Goal: Use online tool/utility

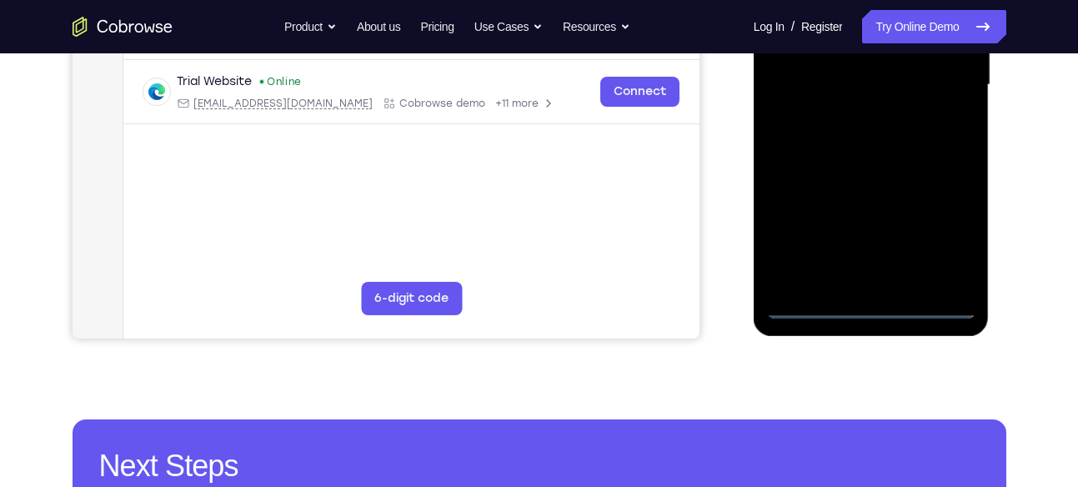
scroll to position [438, 0]
click at [878, 309] on div at bounding box center [871, 84] width 210 height 467
click at [953, 228] on div at bounding box center [871, 84] width 210 height 467
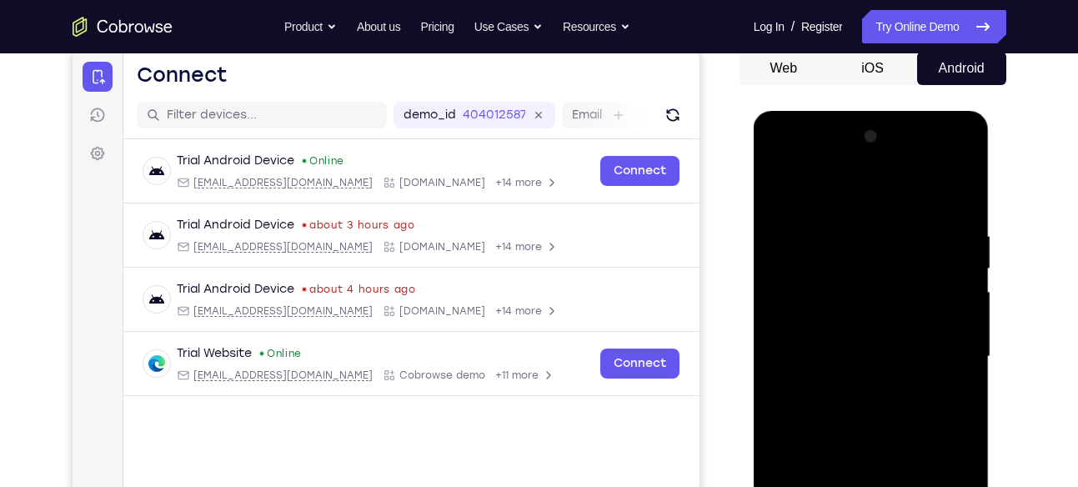
scroll to position [164, 0]
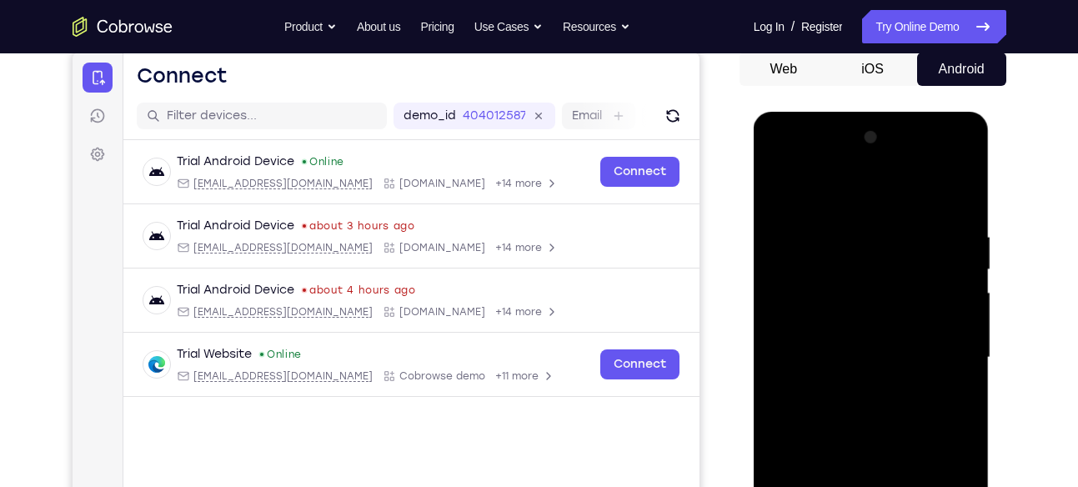
click at [785, 163] on div at bounding box center [871, 357] width 210 height 467
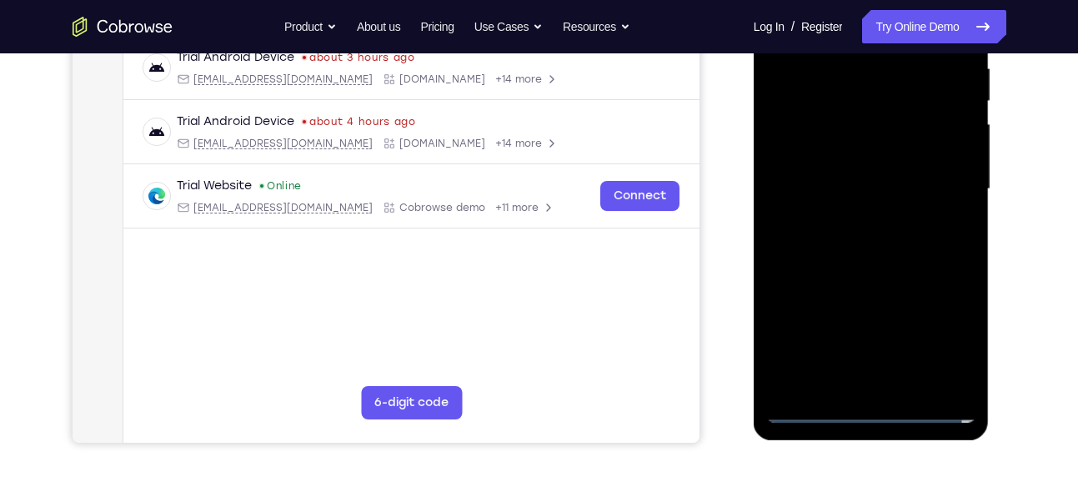
scroll to position [342, 0]
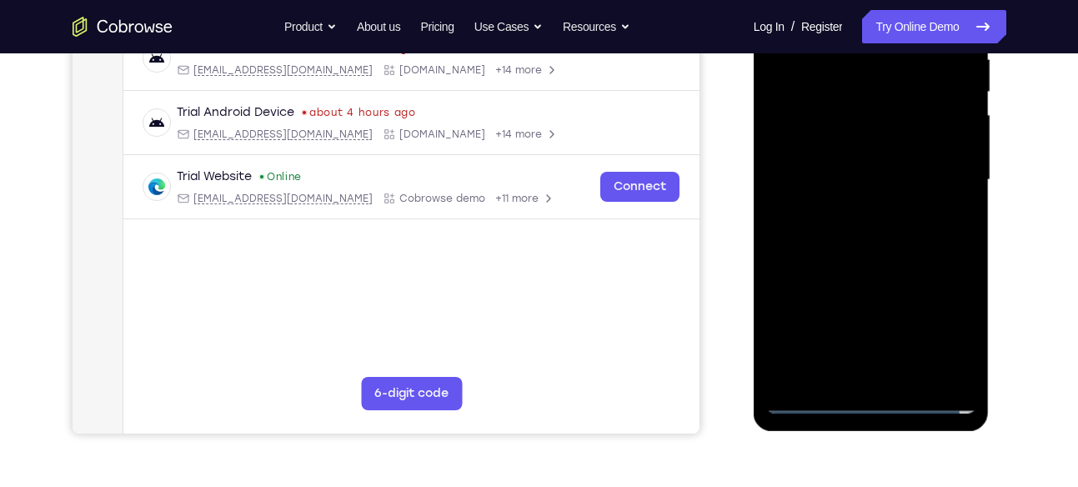
click at [796, 142] on div at bounding box center [871, 180] width 210 height 467
click at [842, 198] on div at bounding box center [871, 180] width 210 height 467
click at [856, 167] on div at bounding box center [871, 180] width 210 height 467
click at [824, 192] on div at bounding box center [871, 180] width 210 height 467
click at [834, 278] on div at bounding box center [871, 180] width 210 height 467
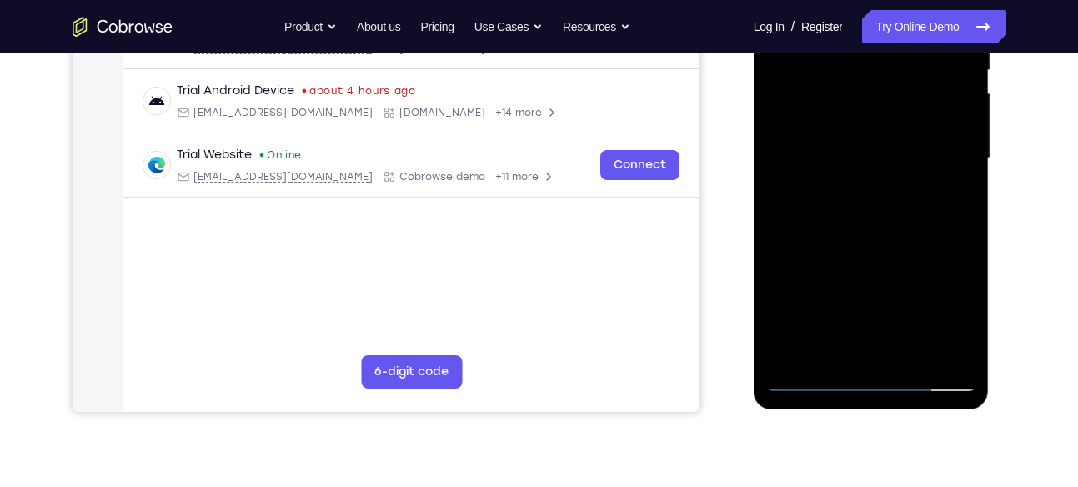
scroll to position [357, 0]
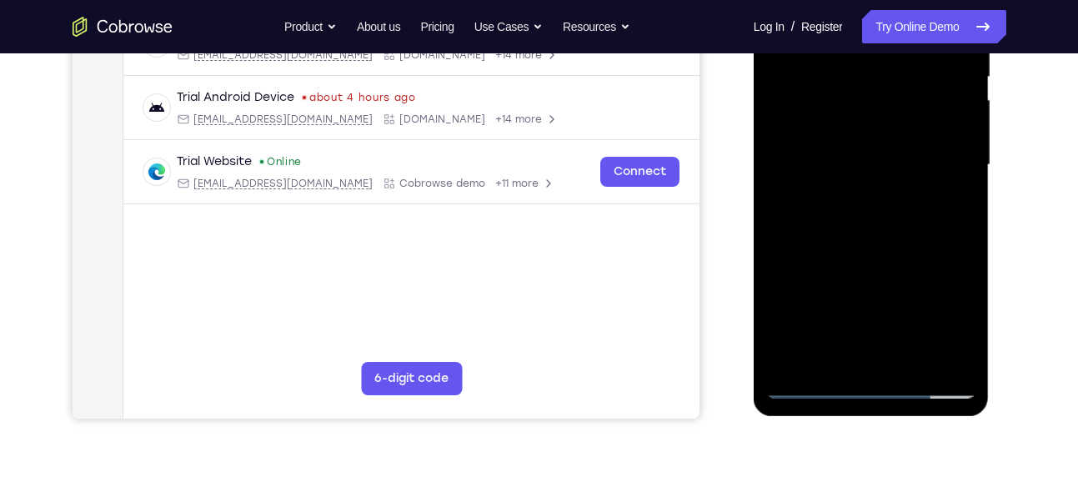
click at [849, 127] on div at bounding box center [871, 165] width 210 height 467
drag, startPoint x: 842, startPoint y: 254, endPoint x: 876, endPoint y: 145, distance: 114.4
click at [876, 145] on div at bounding box center [871, 165] width 210 height 467
click at [838, 343] on div at bounding box center [871, 165] width 210 height 467
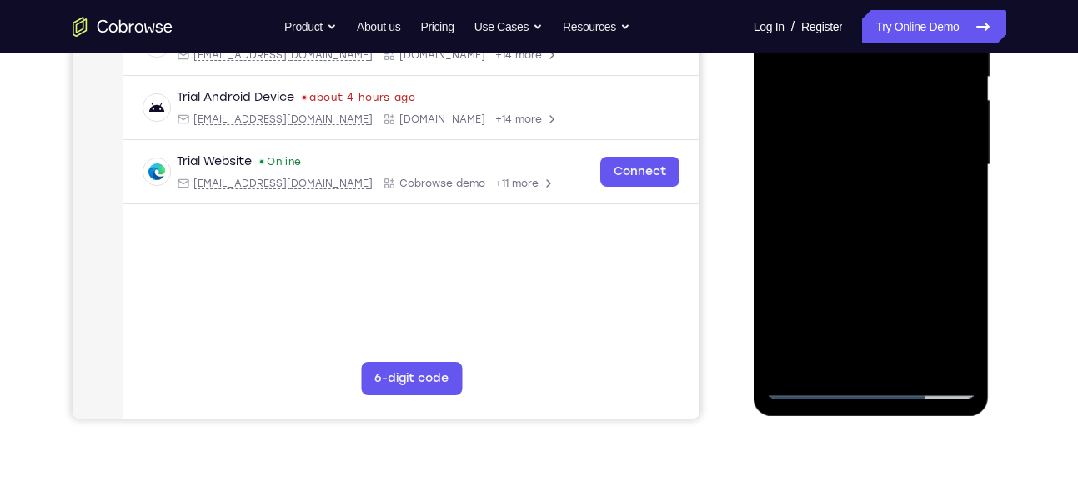
click at [838, 343] on div at bounding box center [871, 165] width 210 height 467
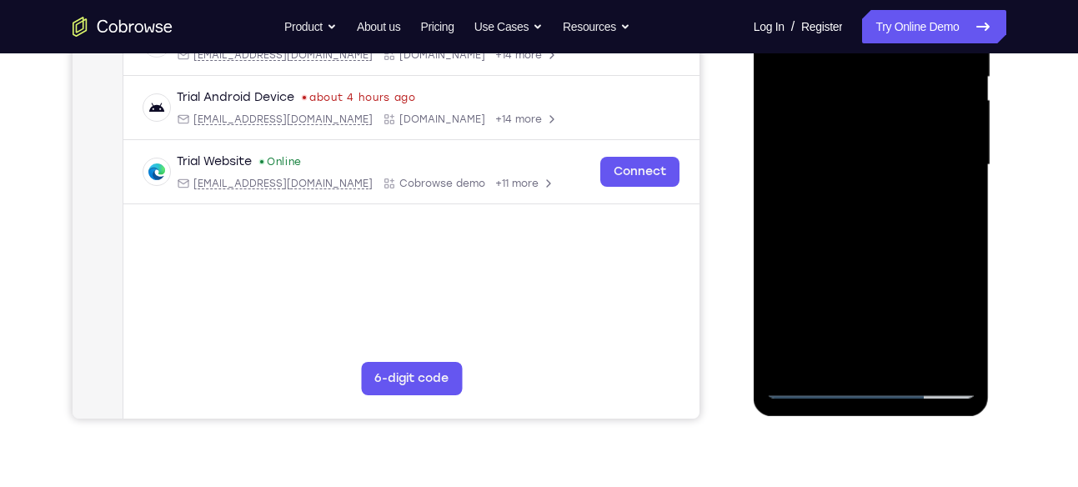
click at [838, 343] on div at bounding box center [871, 165] width 210 height 467
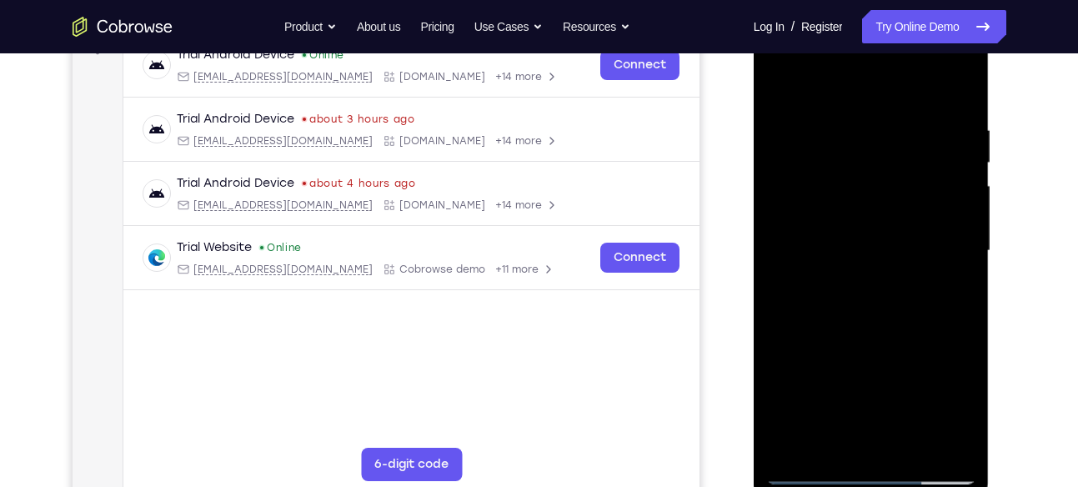
scroll to position [268, 0]
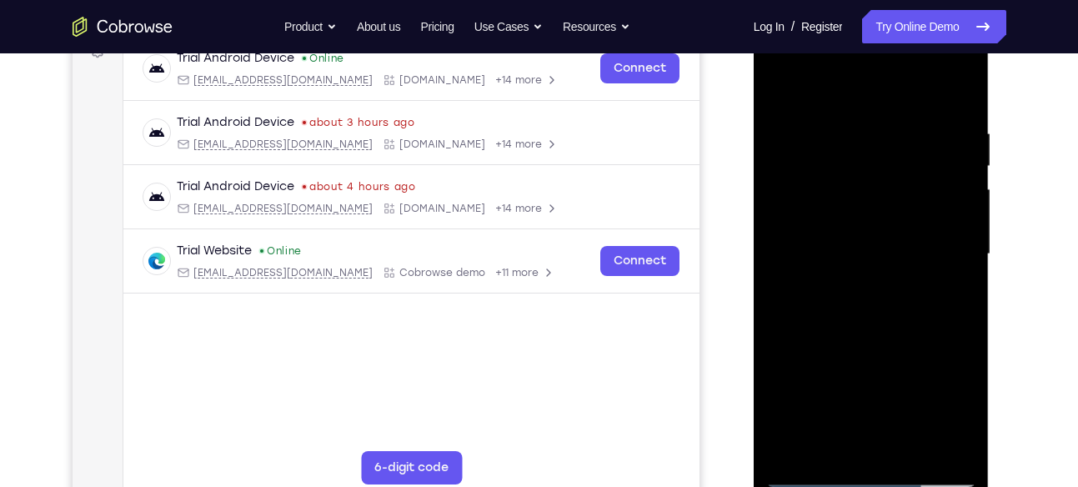
click at [817, 219] on div at bounding box center [871, 254] width 210 height 467
click at [840, 287] on div at bounding box center [871, 254] width 210 height 467
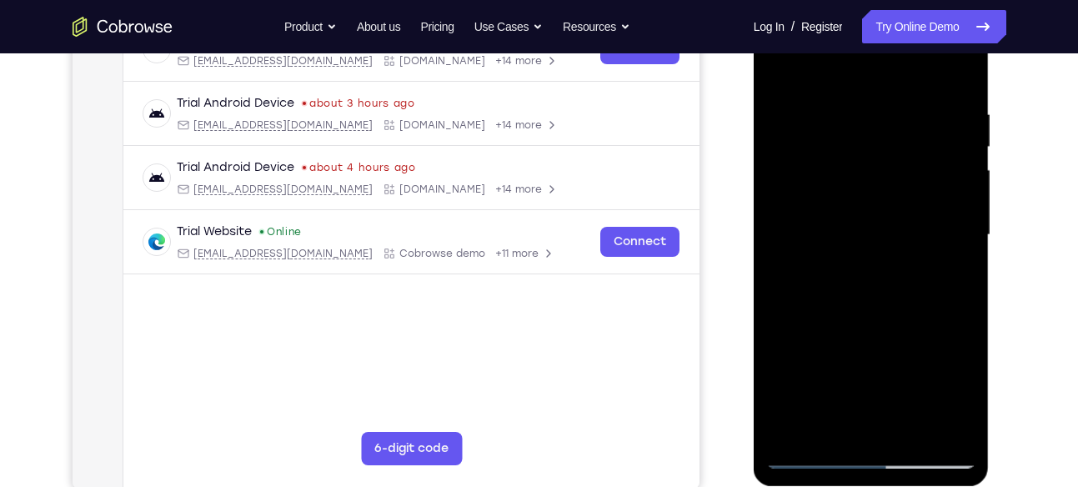
scroll to position [285, 0]
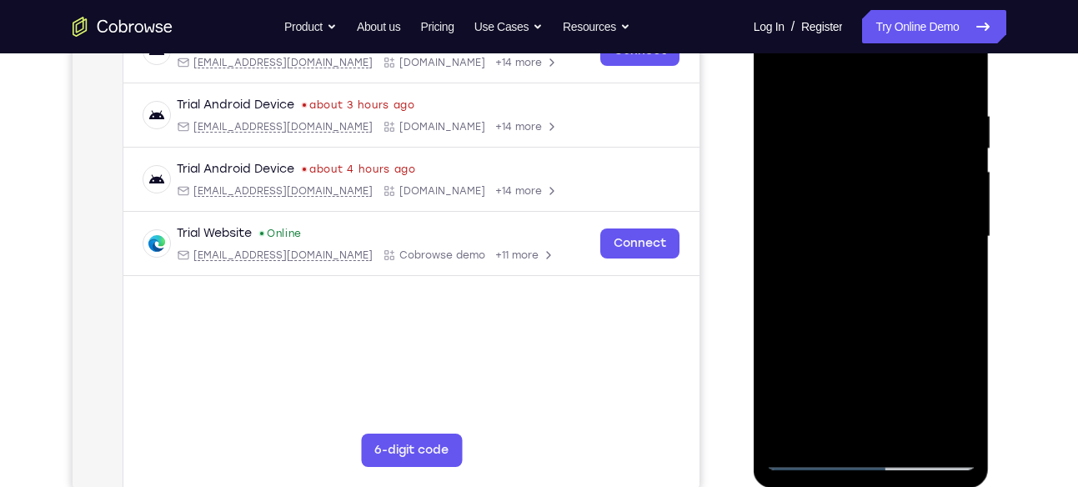
click at [924, 225] on div at bounding box center [871, 236] width 210 height 467
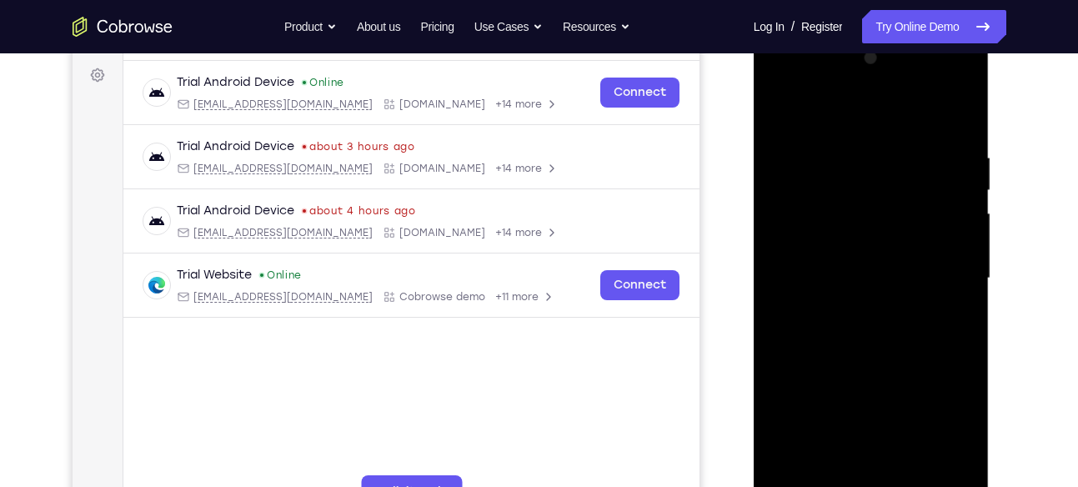
scroll to position [242, 0]
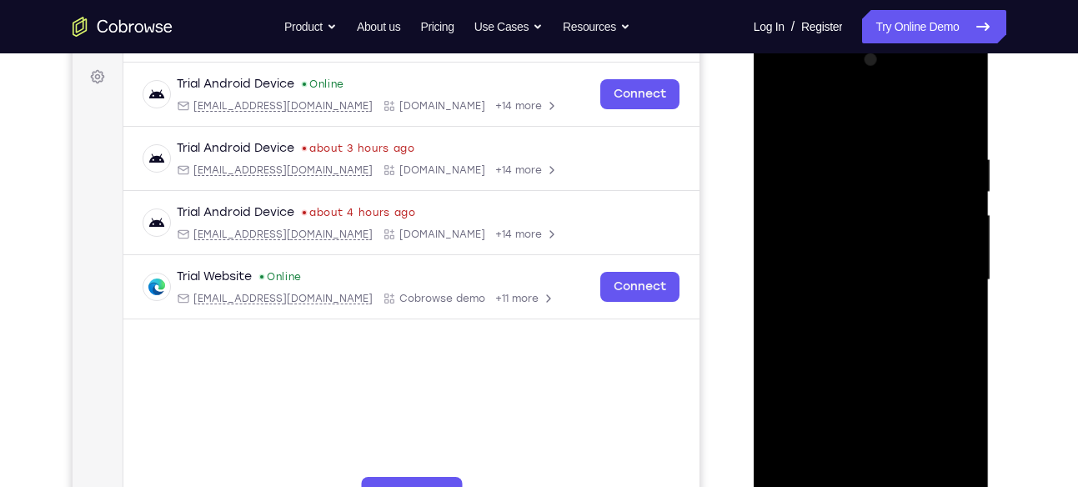
click at [959, 124] on div at bounding box center [871, 280] width 210 height 467
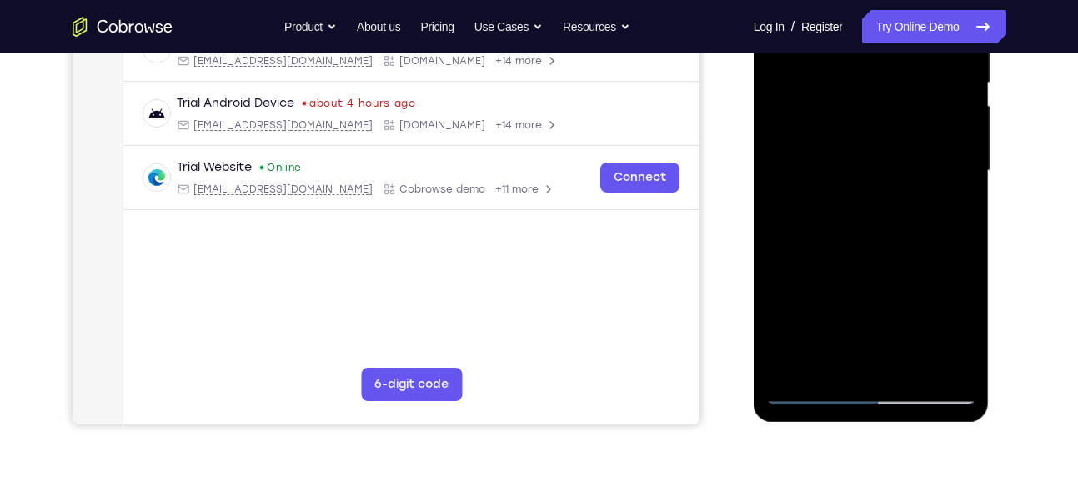
scroll to position [354, 0]
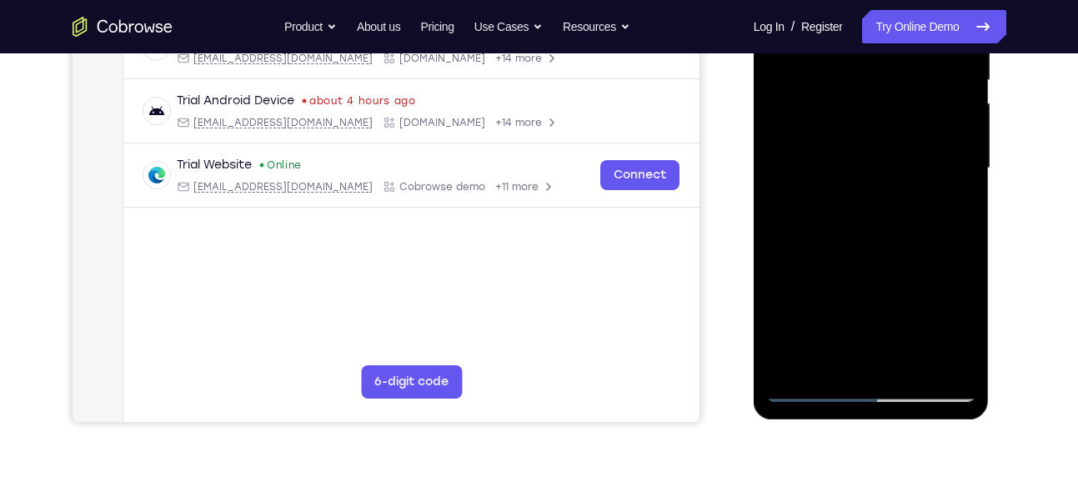
drag, startPoint x: 857, startPoint y: 299, endPoint x: 876, endPoint y: 193, distance: 107.6
click at [876, 193] on div at bounding box center [871, 168] width 210 height 467
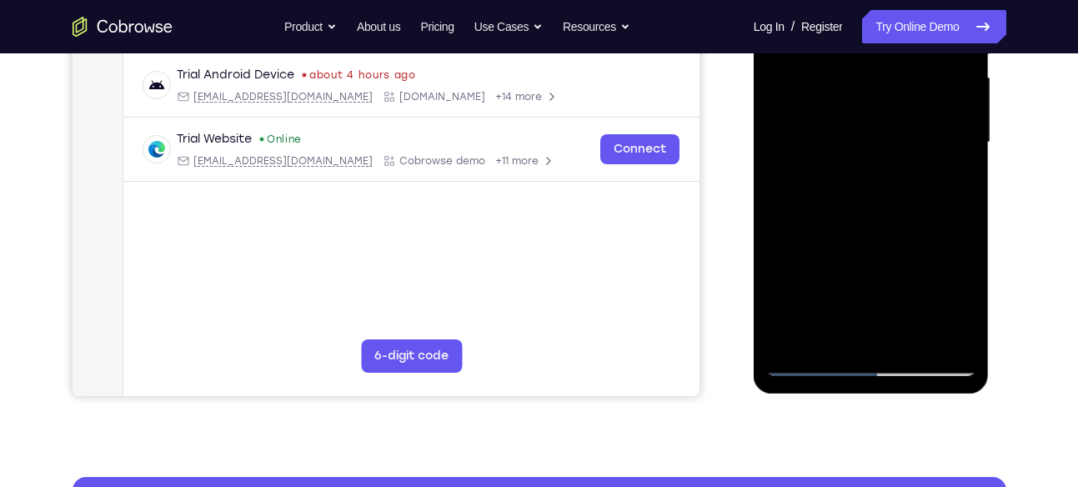
scroll to position [379, 0]
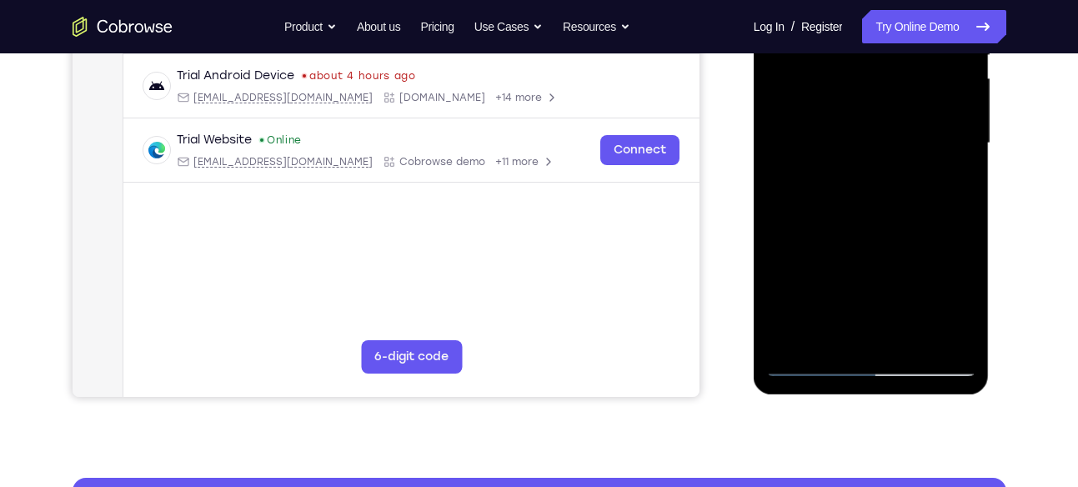
drag, startPoint x: 864, startPoint y: 293, endPoint x: 883, endPoint y: 162, distance: 132.3
click at [883, 162] on div at bounding box center [871, 143] width 210 height 467
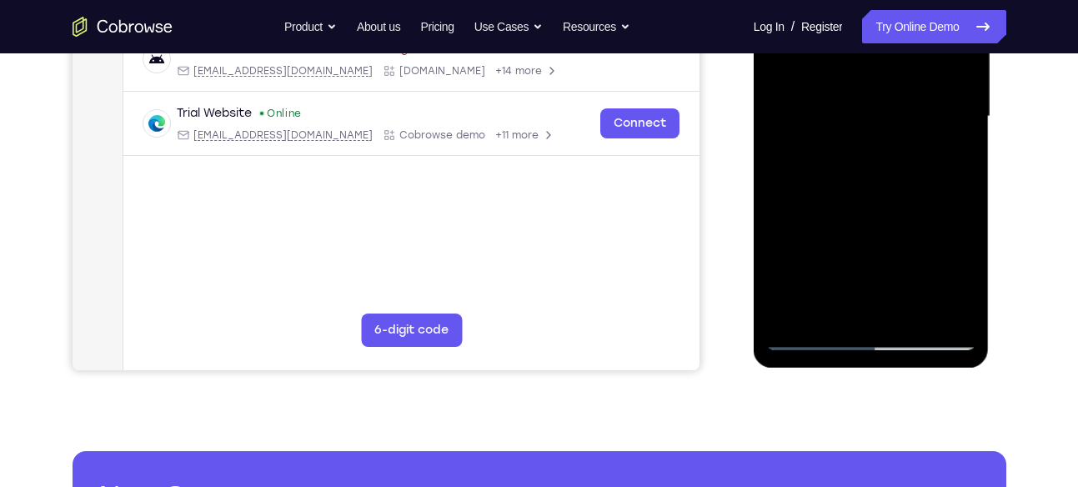
scroll to position [404, 0]
drag, startPoint x: 877, startPoint y: 231, endPoint x: 880, endPoint y: 123, distance: 107.6
click at [880, 123] on div at bounding box center [871, 117] width 210 height 467
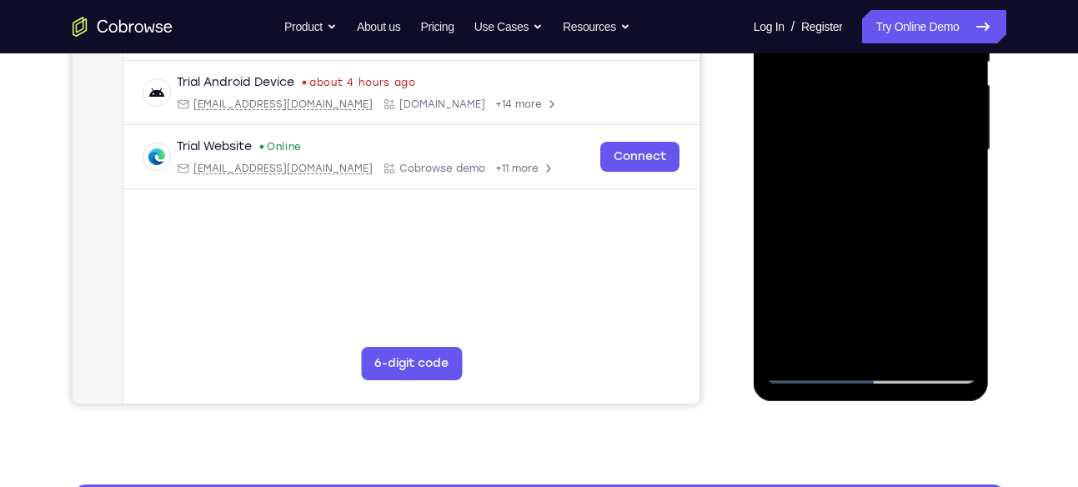
scroll to position [359, 0]
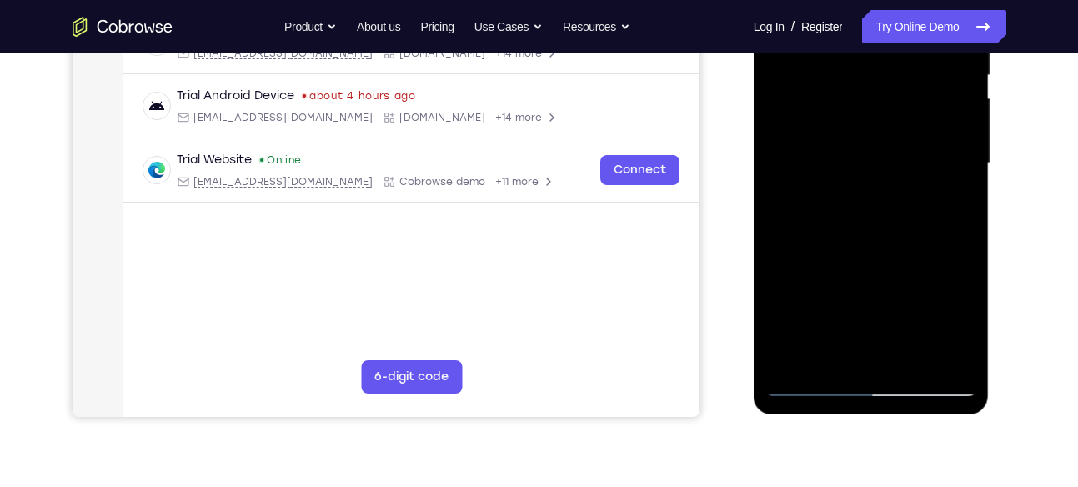
drag, startPoint x: 870, startPoint y: 208, endPoint x: 876, endPoint y: 163, distance: 44.6
click at [876, 163] on div at bounding box center [871, 163] width 210 height 467
click at [894, 238] on div at bounding box center [871, 163] width 210 height 467
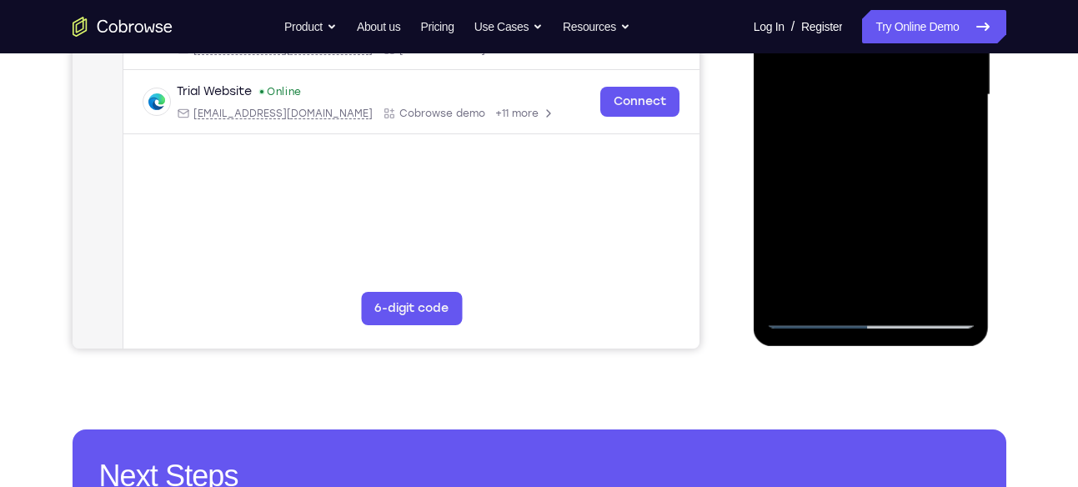
scroll to position [429, 0]
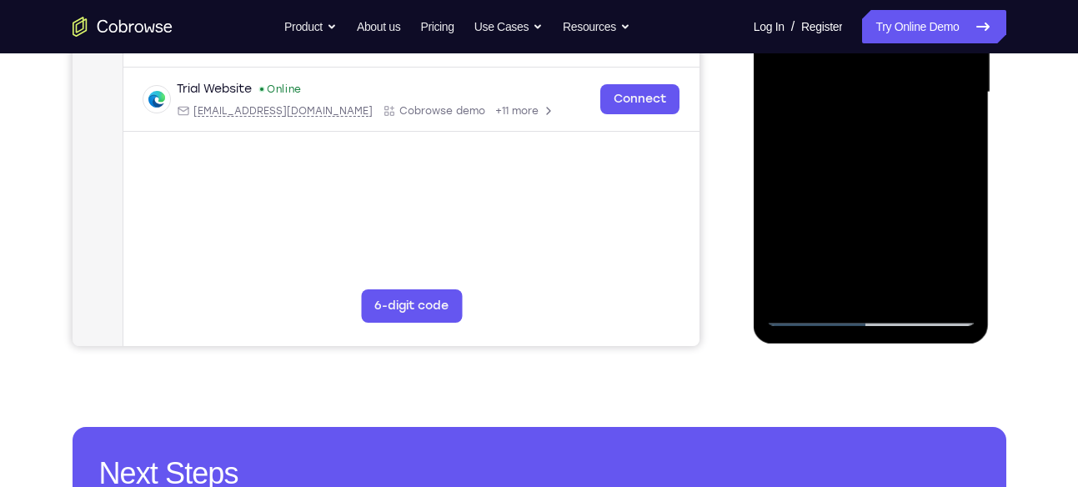
drag, startPoint x: 895, startPoint y: 218, endPoint x: 907, endPoint y: 107, distance: 111.5
click at [907, 107] on div at bounding box center [871, 92] width 210 height 467
drag, startPoint x: 885, startPoint y: 220, endPoint x: 908, endPoint y: 85, distance: 136.9
click at [908, 85] on div at bounding box center [871, 92] width 210 height 467
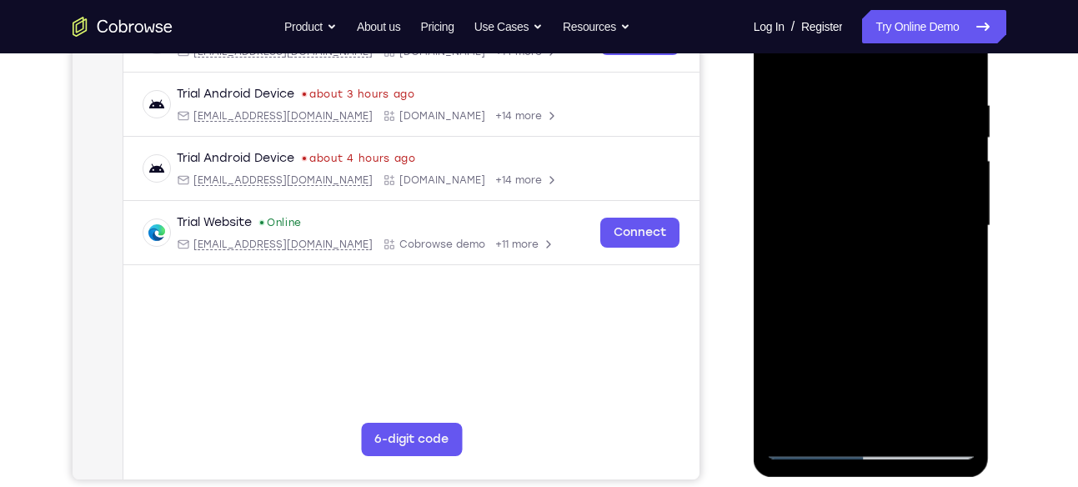
scroll to position [301, 0]
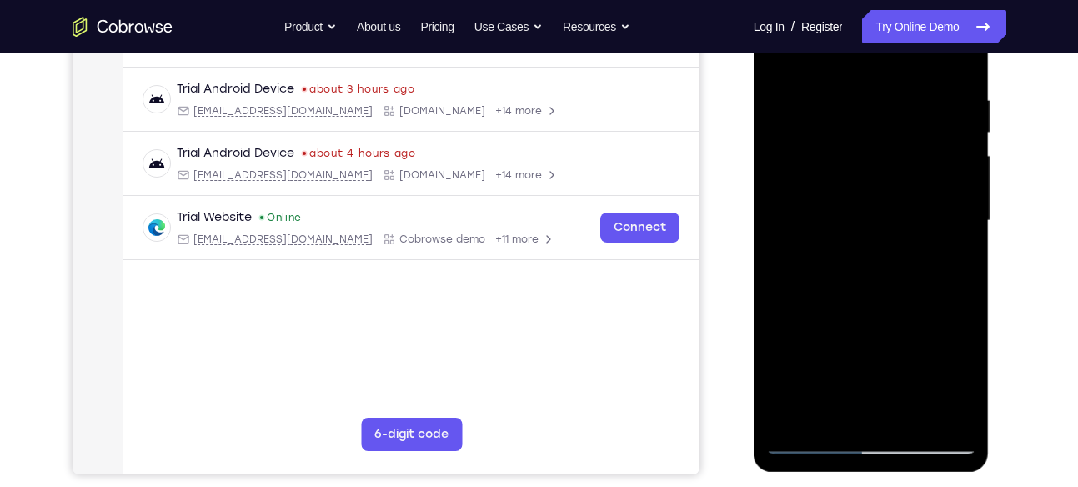
drag, startPoint x: 840, startPoint y: 265, endPoint x: 871, endPoint y: 150, distance: 119.1
click at [871, 150] on div at bounding box center [871, 220] width 210 height 467
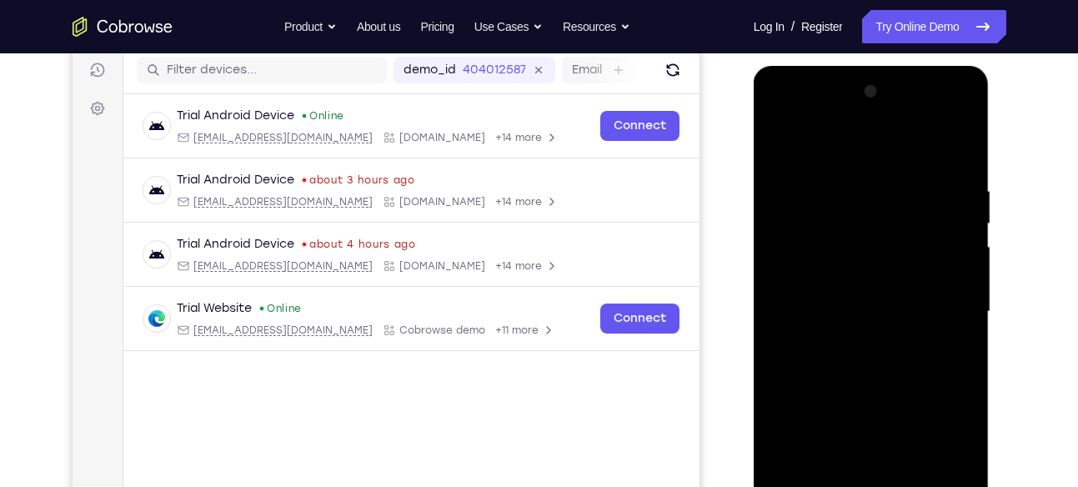
scroll to position [203, 0]
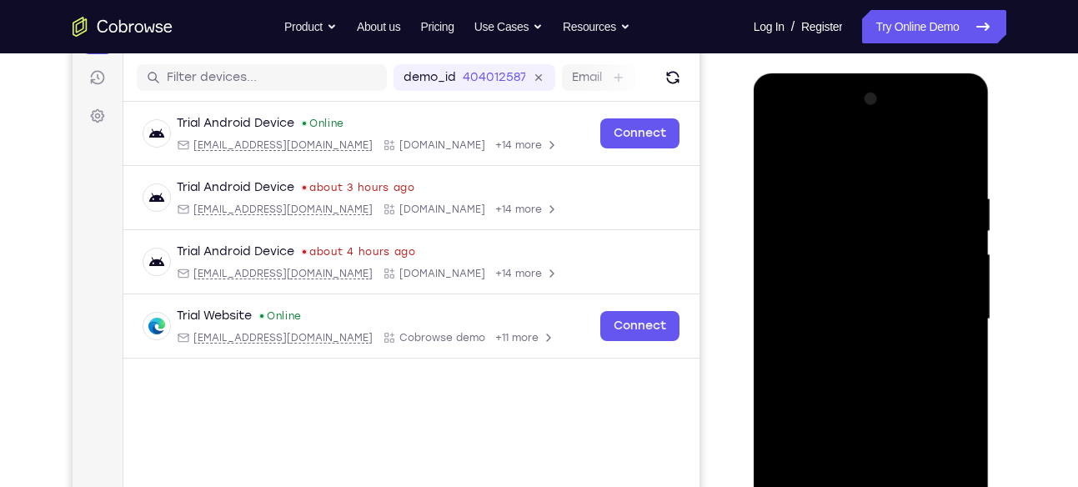
click at [777, 148] on div at bounding box center [871, 319] width 210 height 467
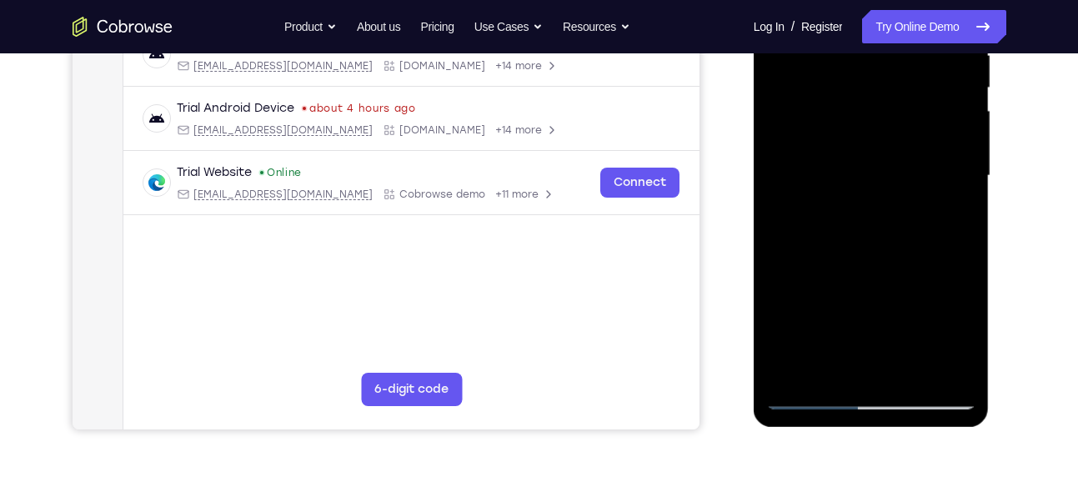
drag, startPoint x: 812, startPoint y: 103, endPoint x: 825, endPoint y: 159, distance: 57.4
click at [825, 159] on div at bounding box center [871, 175] width 210 height 467
click at [801, 339] on div at bounding box center [871, 175] width 210 height 467
click at [869, 262] on div at bounding box center [871, 175] width 210 height 467
drag, startPoint x: 822, startPoint y: 292, endPoint x: 841, endPoint y: 190, distance: 103.5
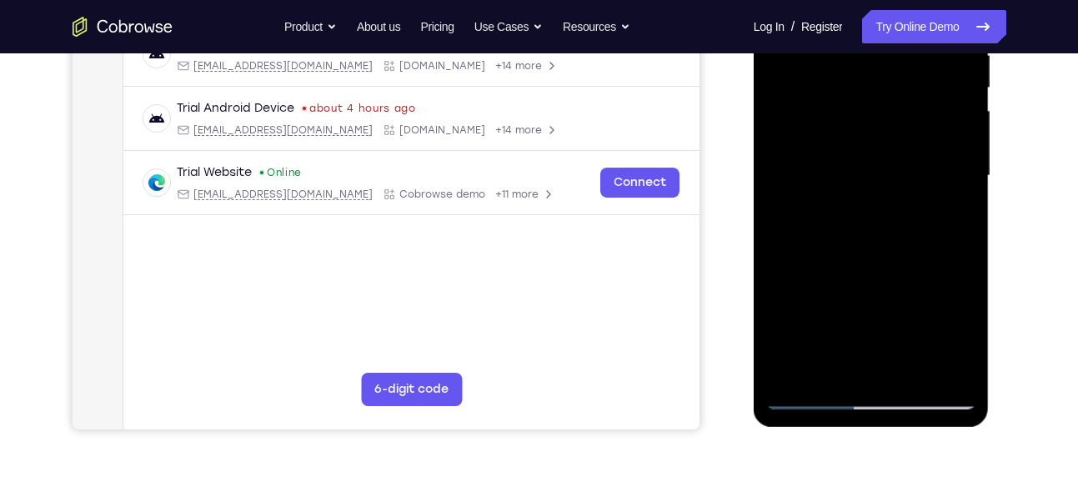
click at [841, 190] on div at bounding box center [871, 175] width 210 height 467
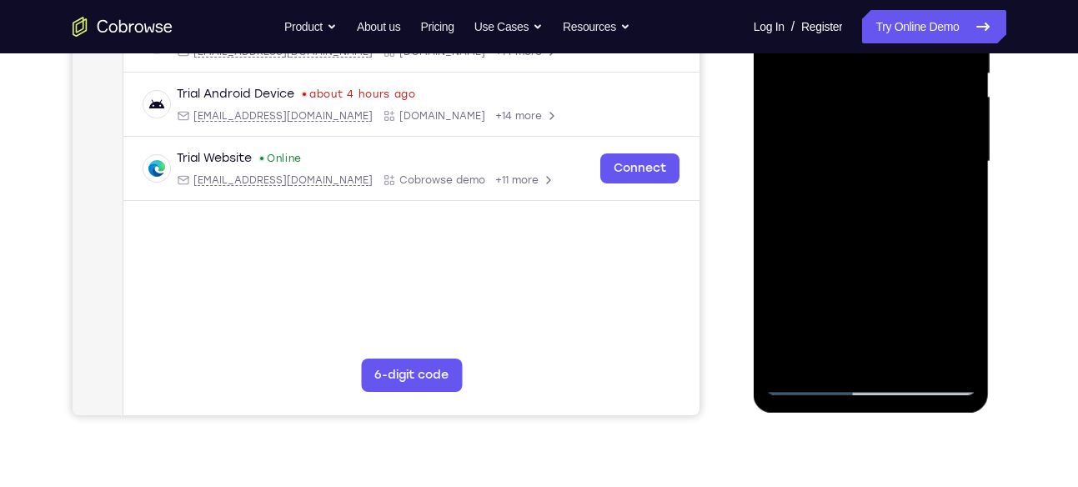
drag, startPoint x: 840, startPoint y: 253, endPoint x: 866, endPoint y: 167, distance: 89.9
click at [866, 167] on div at bounding box center [871, 161] width 210 height 467
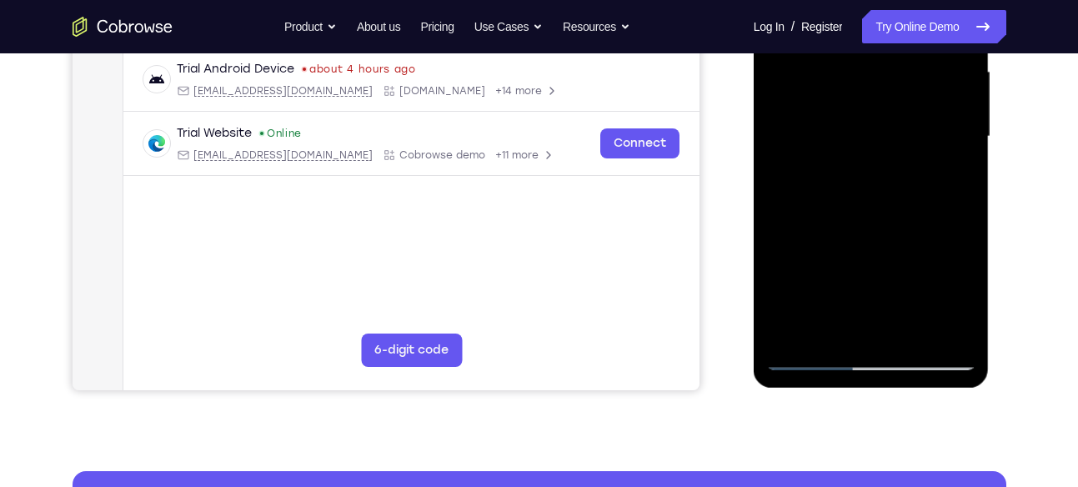
scroll to position [384, 0]
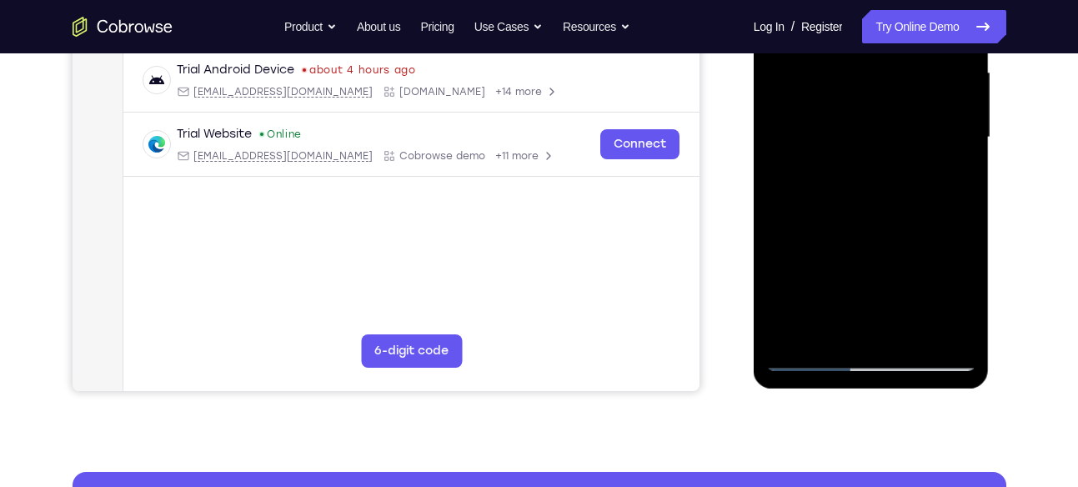
drag, startPoint x: 847, startPoint y: 220, endPoint x: 880, endPoint y: 126, distance: 99.9
click at [880, 126] on div at bounding box center [871, 137] width 210 height 467
drag, startPoint x: 870, startPoint y: 266, endPoint x: 896, endPoint y: 147, distance: 122.0
click at [896, 147] on div at bounding box center [871, 137] width 210 height 467
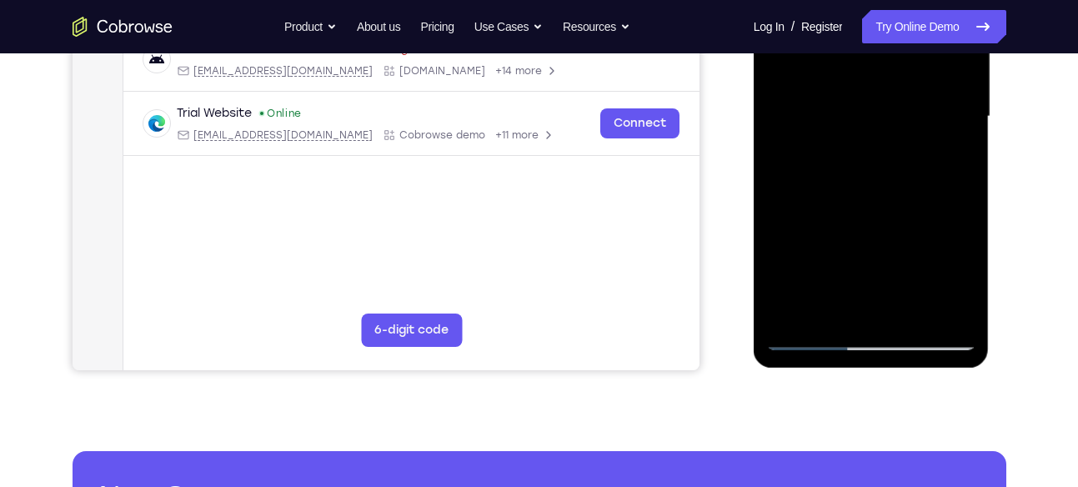
scroll to position [404, 0]
drag, startPoint x: 878, startPoint y: 234, endPoint x: 879, endPoint y: 126, distance: 108.4
click at [879, 126] on div at bounding box center [871, 117] width 210 height 467
drag, startPoint x: 876, startPoint y: 233, endPoint x: 918, endPoint y: 63, distance: 175.9
click at [918, 63] on div at bounding box center [871, 117] width 210 height 467
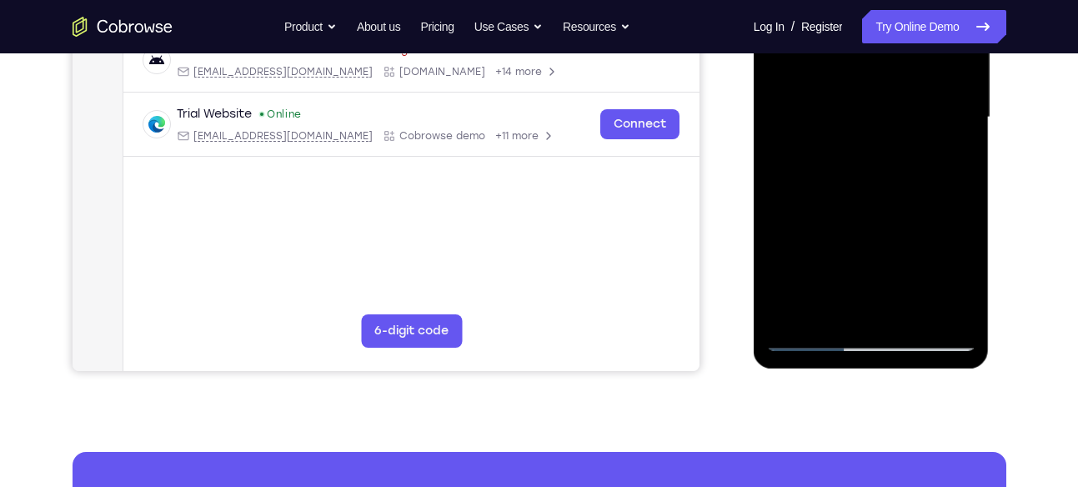
drag, startPoint x: 856, startPoint y: 246, endPoint x: 892, endPoint y: 125, distance: 126.1
click at [892, 125] on div at bounding box center [871, 117] width 210 height 467
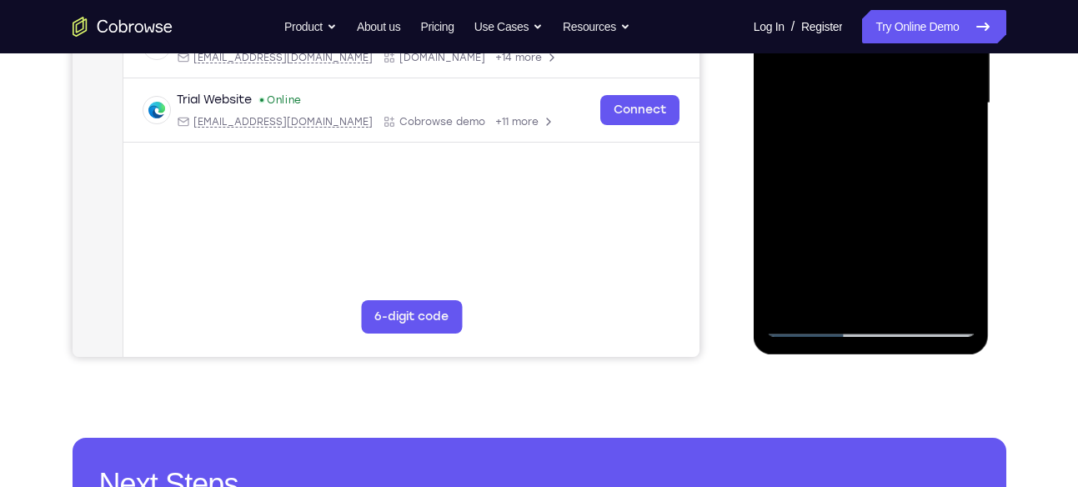
scroll to position [418, 0]
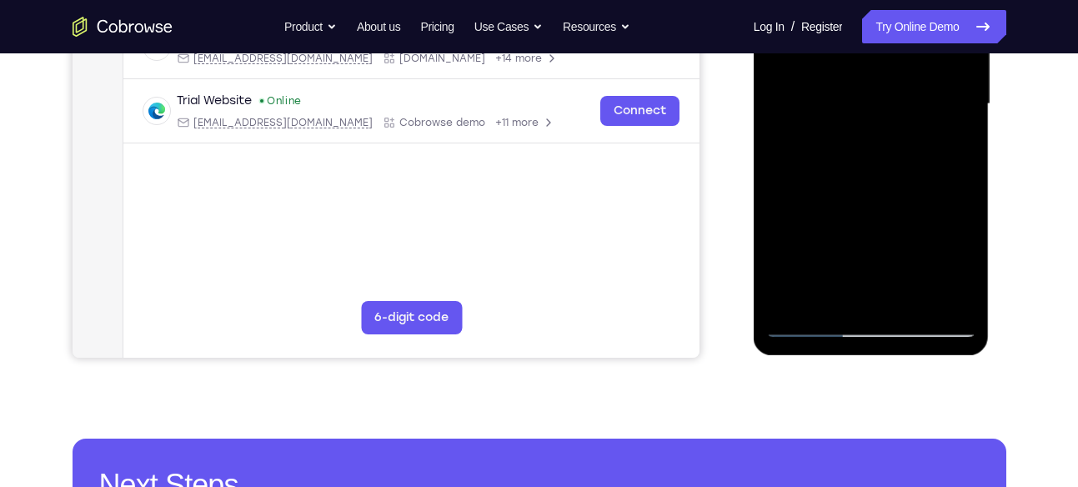
drag, startPoint x: 874, startPoint y: 253, endPoint x: 902, endPoint y: 133, distance: 124.2
click at [902, 133] on div at bounding box center [871, 104] width 210 height 467
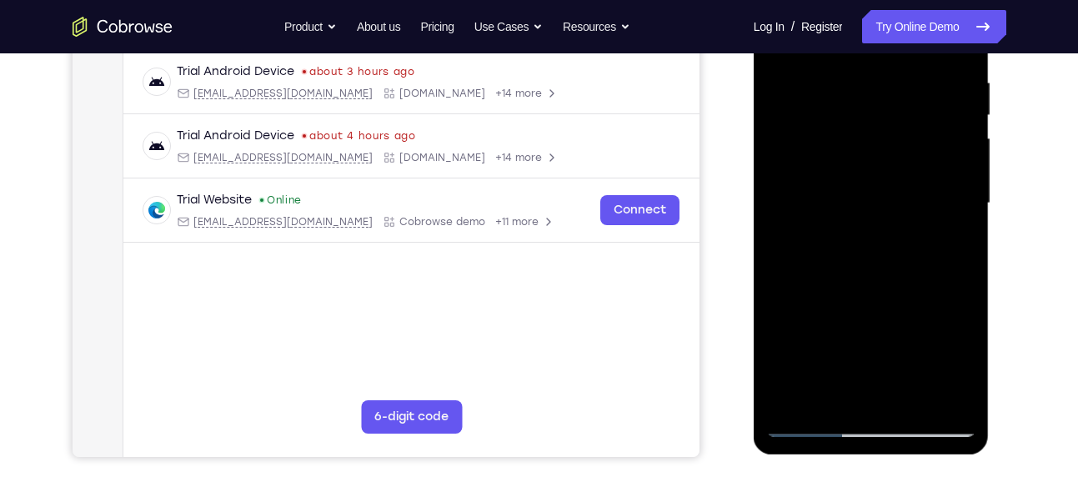
scroll to position [298, 0]
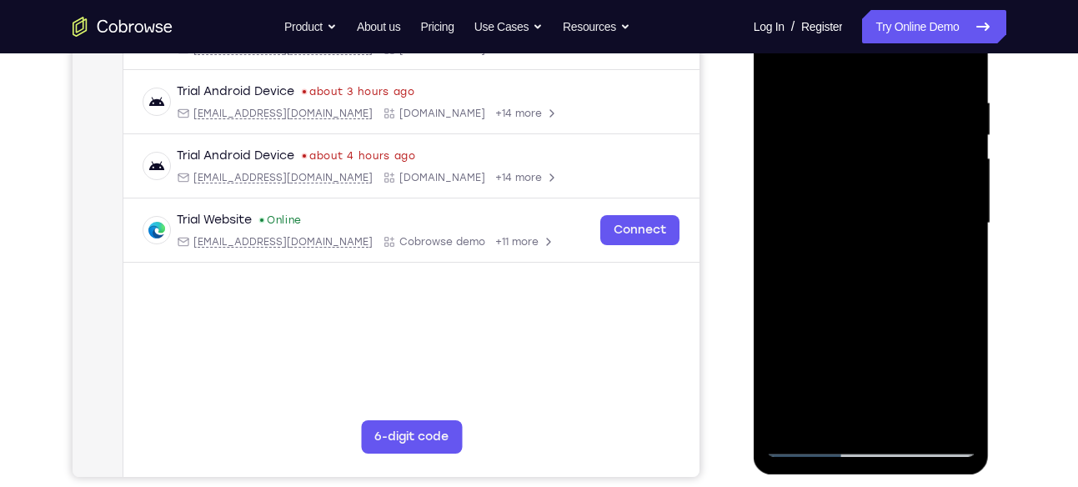
drag, startPoint x: 865, startPoint y: 220, endPoint x: 886, endPoint y: 78, distance: 144.1
click at [886, 78] on div at bounding box center [871, 223] width 210 height 467
drag, startPoint x: 866, startPoint y: 239, endPoint x: 894, endPoint y: 146, distance: 97.4
click at [894, 146] on div at bounding box center [871, 223] width 210 height 467
drag, startPoint x: 884, startPoint y: 283, endPoint x: 894, endPoint y: 228, distance: 55.1
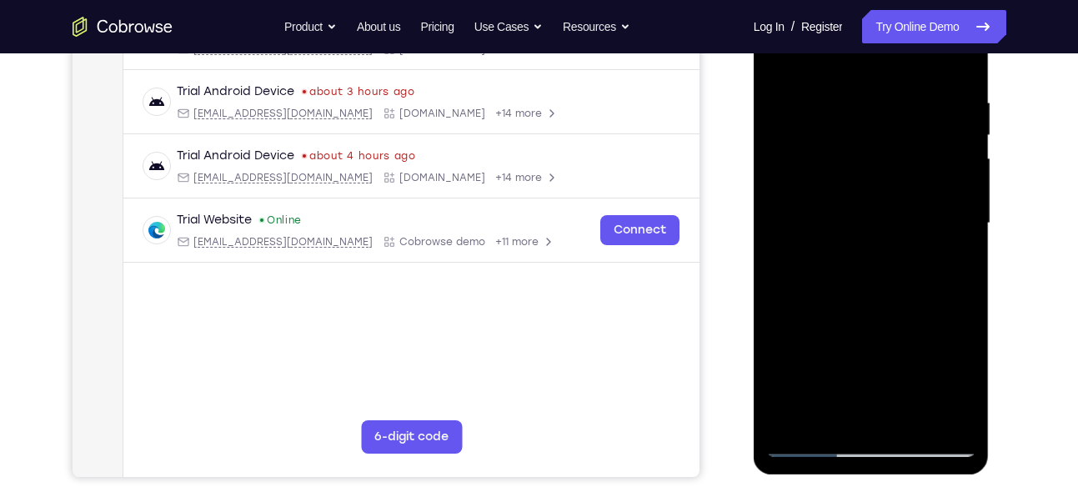
click at [894, 228] on div at bounding box center [871, 223] width 210 height 467
click at [836, 87] on div at bounding box center [871, 223] width 210 height 467
drag, startPoint x: 893, startPoint y: 201, endPoint x: 892, endPoint y: 110, distance: 90.9
click at [892, 110] on div at bounding box center [871, 223] width 210 height 467
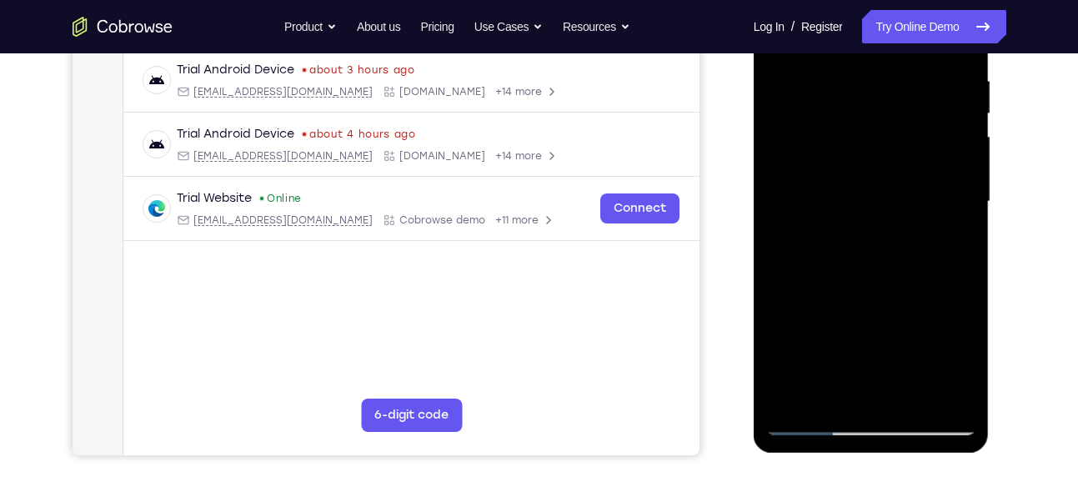
scroll to position [319, 0]
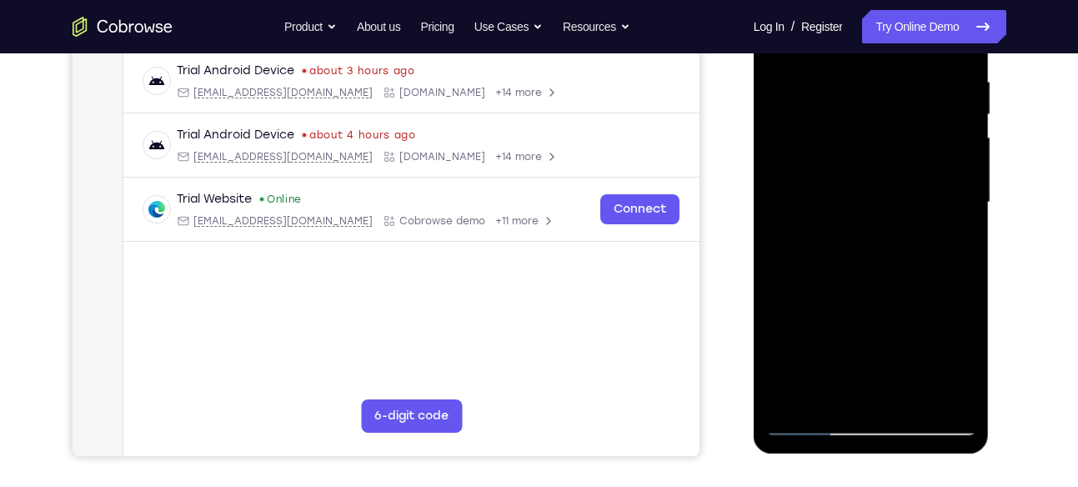
drag, startPoint x: 846, startPoint y: 283, endPoint x: 865, endPoint y: 175, distance: 109.3
click at [865, 175] on div at bounding box center [871, 202] width 210 height 467
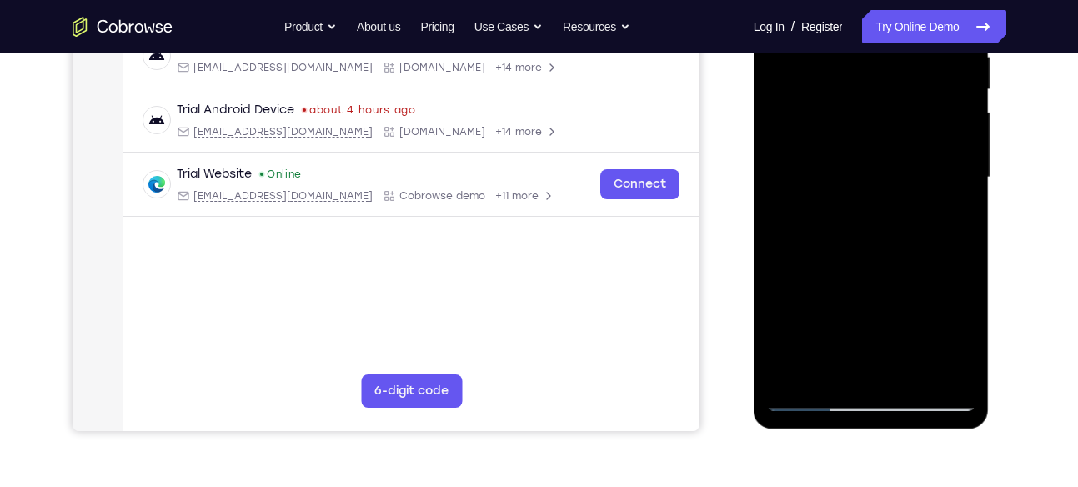
scroll to position [344, 0]
drag, startPoint x: 873, startPoint y: 253, endPoint x: 889, endPoint y: 147, distance: 107.9
click at [889, 147] on div at bounding box center [871, 178] width 210 height 467
drag, startPoint x: 869, startPoint y: 222, endPoint x: 889, endPoint y: 110, distance: 113.5
click at [889, 110] on div at bounding box center [871, 178] width 210 height 467
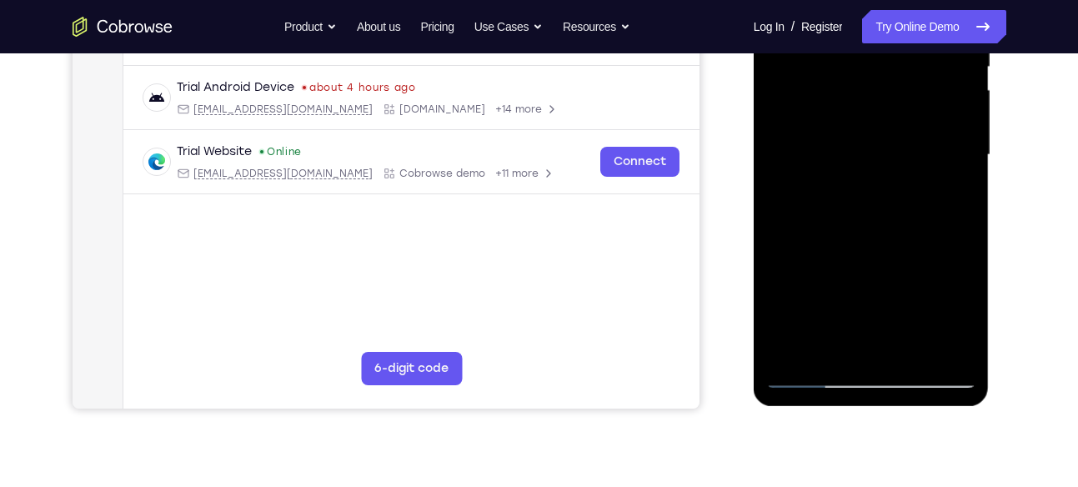
scroll to position [366, 0]
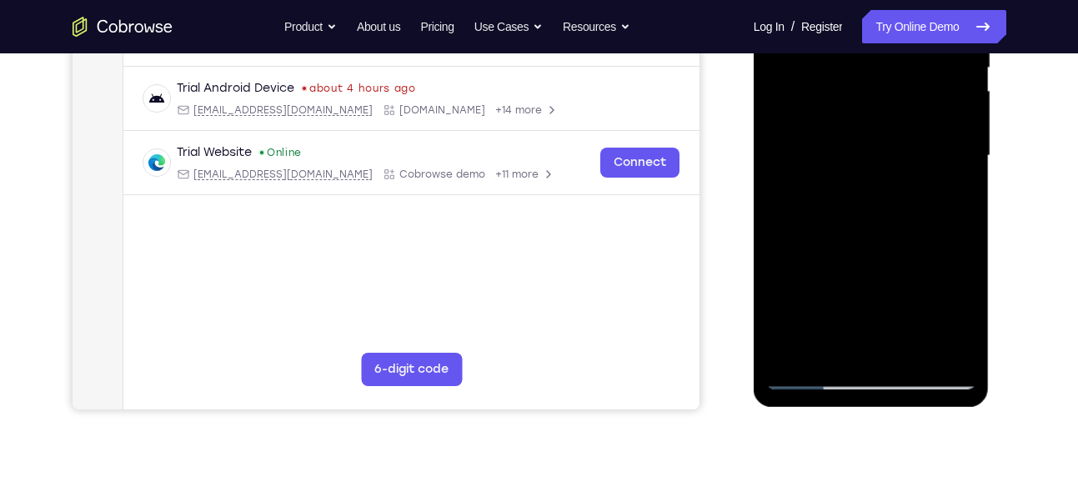
drag, startPoint x: 890, startPoint y: 226, endPoint x: 889, endPoint y: 127, distance: 99.2
click at [889, 127] on div at bounding box center [871, 155] width 210 height 467
drag, startPoint x: 892, startPoint y: 270, endPoint x: 894, endPoint y: 93, distance: 177.6
click at [894, 93] on div at bounding box center [871, 155] width 210 height 467
drag, startPoint x: 886, startPoint y: 237, endPoint x: 882, endPoint y: 133, distance: 103.5
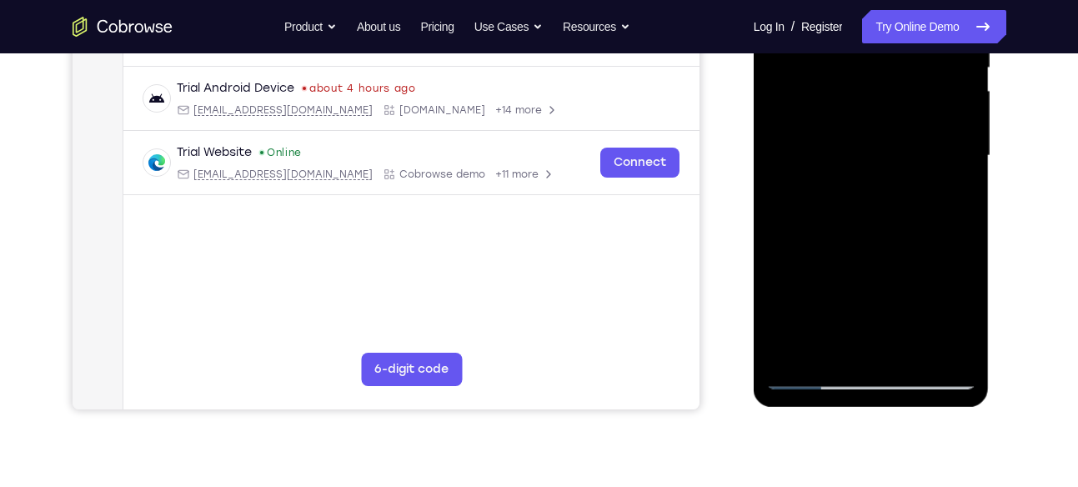
click at [882, 133] on div at bounding box center [871, 155] width 210 height 467
drag, startPoint x: 890, startPoint y: 210, endPoint x: 910, endPoint y: 106, distance: 106.1
click at [910, 106] on div at bounding box center [871, 155] width 210 height 467
drag, startPoint x: 928, startPoint y: 261, endPoint x: 925, endPoint y: 155, distance: 105.9
click at [925, 155] on div at bounding box center [871, 155] width 210 height 467
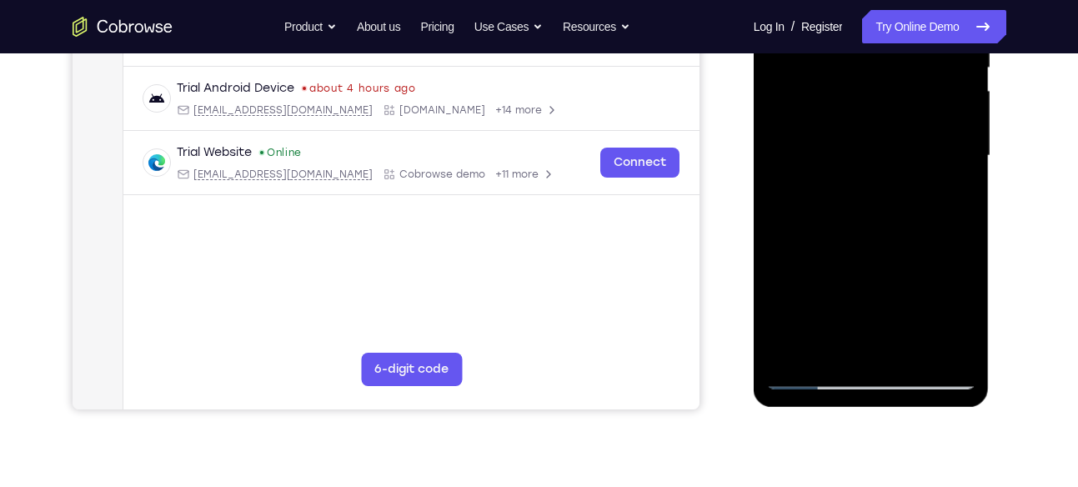
drag, startPoint x: 903, startPoint y: 266, endPoint x: 914, endPoint y: 143, distance: 123.9
click at [914, 143] on div at bounding box center [871, 155] width 210 height 467
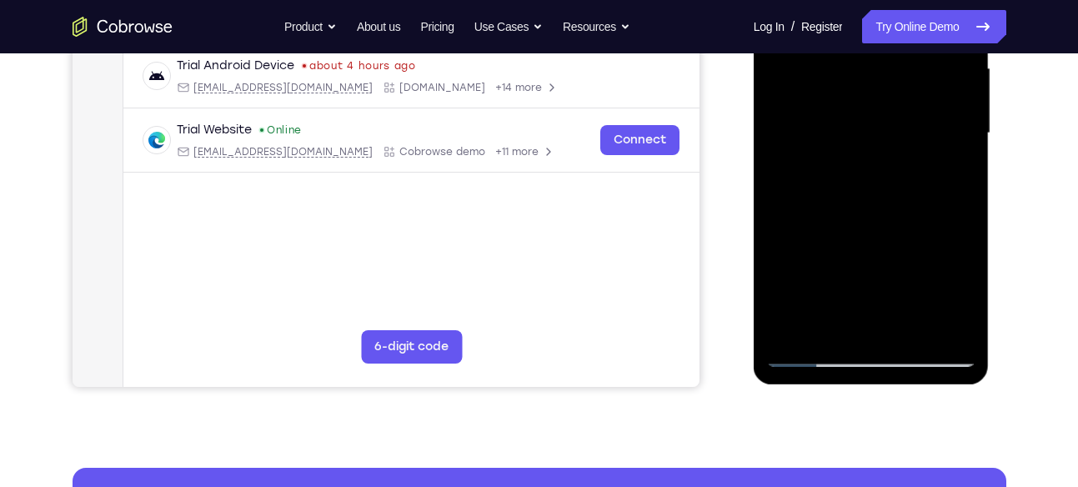
scroll to position [388, 0]
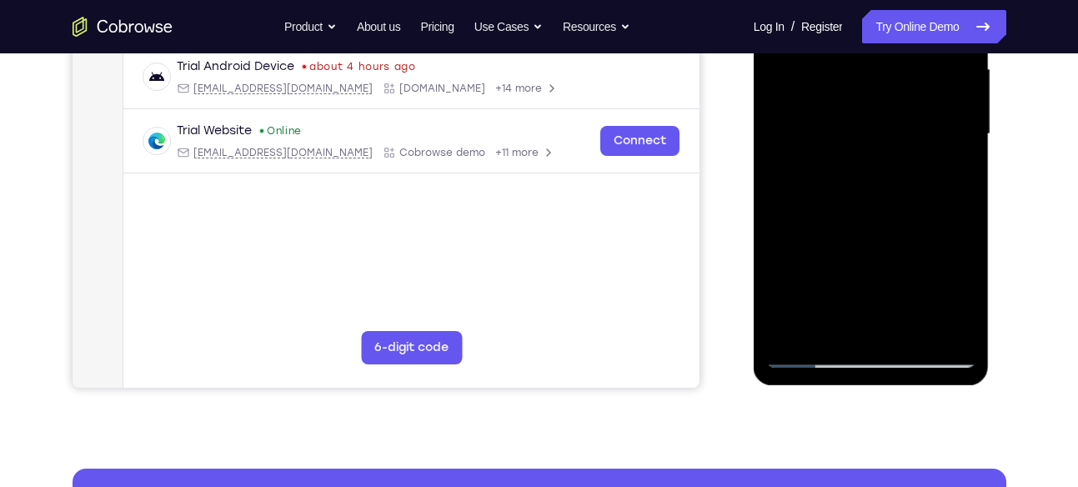
drag, startPoint x: 914, startPoint y: 121, endPoint x: 861, endPoint y: 329, distance: 215.0
click at [861, 329] on div at bounding box center [871, 134] width 210 height 467
drag, startPoint x: 898, startPoint y: 181, endPoint x: 860, endPoint y: 272, distance: 98.3
click at [860, 272] on div at bounding box center [871, 134] width 210 height 467
drag, startPoint x: 906, startPoint y: 147, endPoint x: 875, endPoint y: 318, distance: 173.8
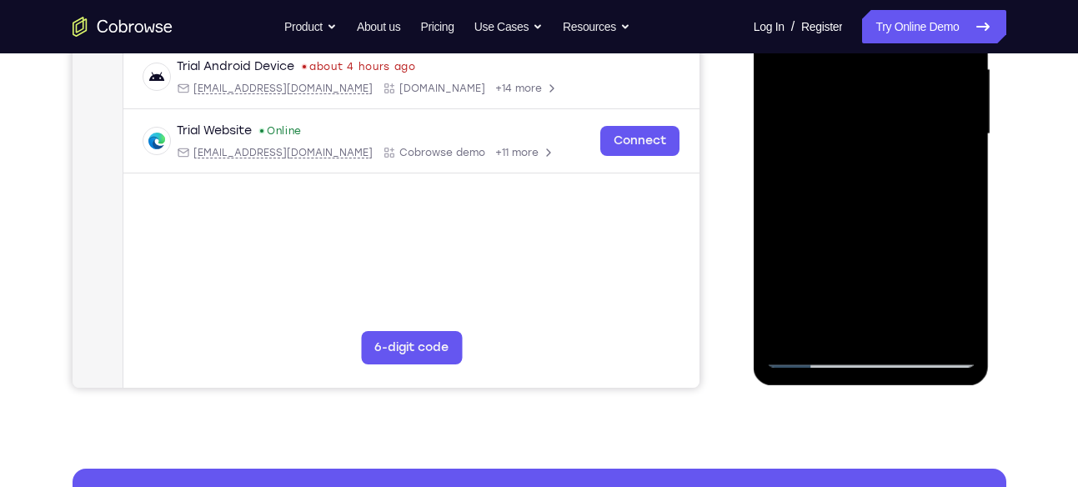
click at [875, 318] on div at bounding box center [871, 134] width 210 height 467
drag, startPoint x: 905, startPoint y: 153, endPoint x: 874, endPoint y: 371, distance: 220.7
click at [873, 389] on html "Online web based iOS Simulators and Android Emulators. Run iPhone, iPad, Mobile…" at bounding box center [873, 138] width 238 height 500
drag, startPoint x: 858, startPoint y: 251, endPoint x: 880, endPoint y: 105, distance: 147.5
click at [880, 105] on div at bounding box center [871, 134] width 210 height 467
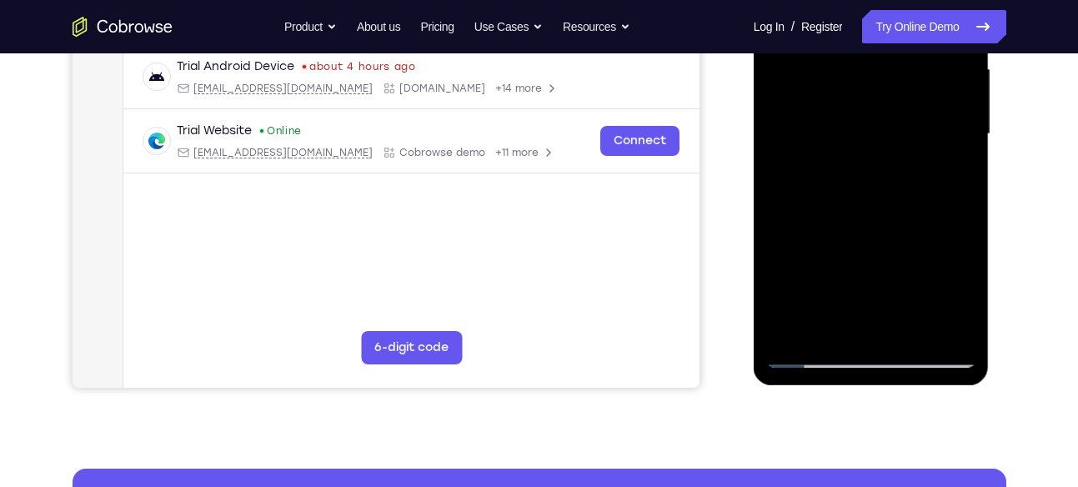
drag, startPoint x: 887, startPoint y: 255, endPoint x: 909, endPoint y: 102, distance: 154.9
click at [909, 102] on div at bounding box center [871, 134] width 210 height 467
drag, startPoint x: 879, startPoint y: 264, endPoint x: 890, endPoint y: 137, distance: 128.0
click at [890, 137] on div at bounding box center [871, 134] width 210 height 467
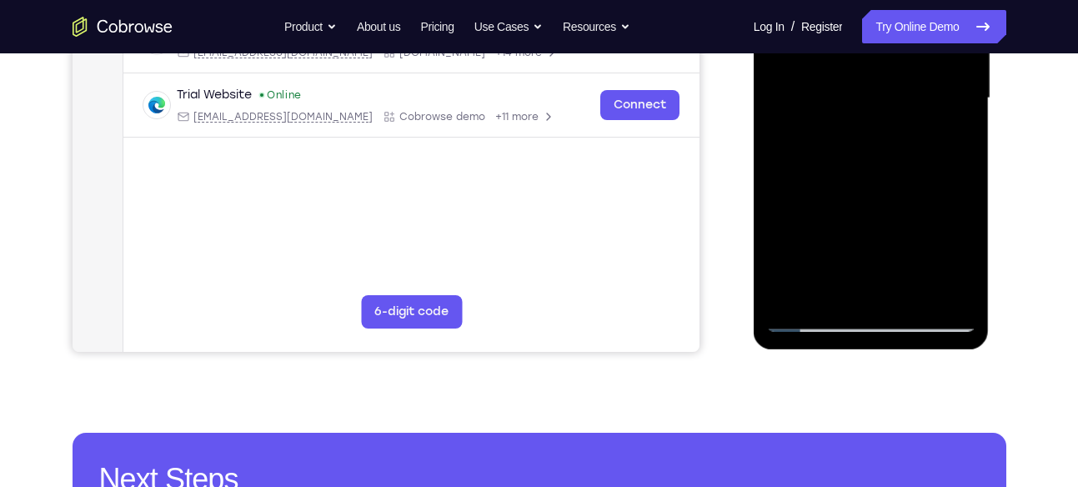
drag, startPoint x: 890, startPoint y: 101, endPoint x: 908, endPoint y: 107, distance: 19.2
click at [908, 107] on div at bounding box center [871, 98] width 210 height 467
drag, startPoint x: 852, startPoint y: 213, endPoint x: 858, endPoint y: 99, distance: 114.4
click at [858, 99] on div at bounding box center [871, 98] width 210 height 467
drag, startPoint x: 855, startPoint y: 197, endPoint x: 879, endPoint y: 78, distance: 121.5
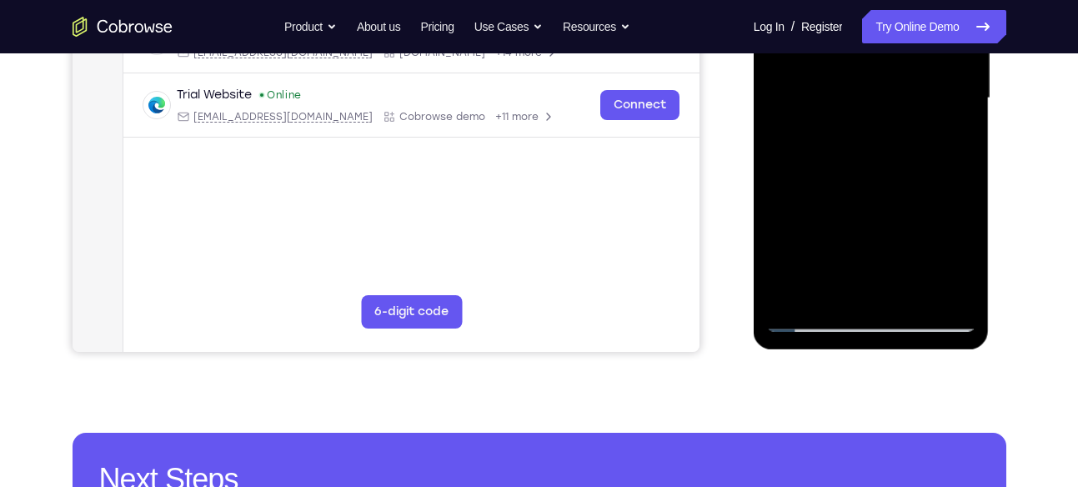
click at [879, 78] on div at bounding box center [871, 98] width 210 height 467
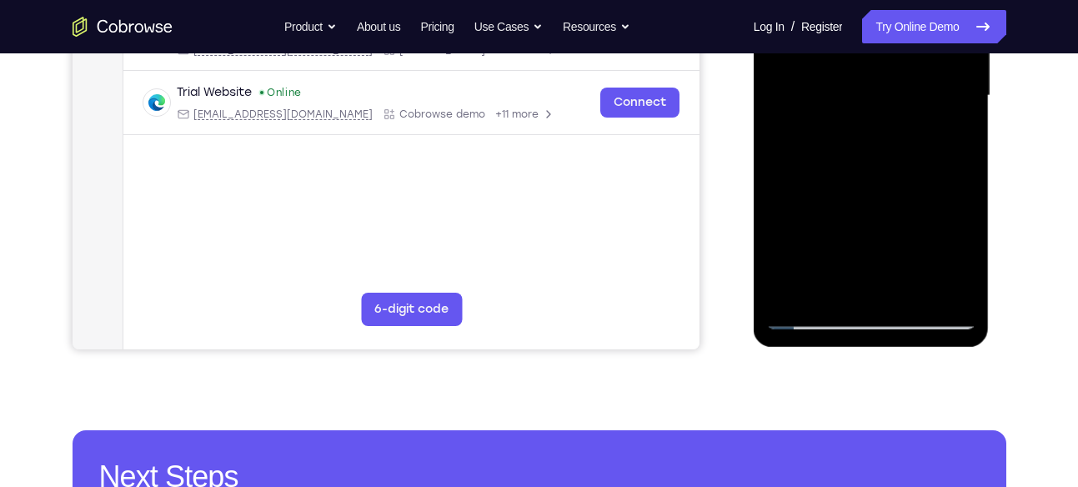
drag, startPoint x: 869, startPoint y: 193, endPoint x: 888, endPoint y: 81, distance: 114.2
click at [888, 81] on div at bounding box center [871, 95] width 210 height 467
drag, startPoint x: 889, startPoint y: 204, endPoint x: 895, endPoint y: 104, distance: 100.2
click at [895, 104] on div at bounding box center [871, 95] width 210 height 467
drag, startPoint x: 888, startPoint y: 168, endPoint x: 914, endPoint y: 78, distance: 92.9
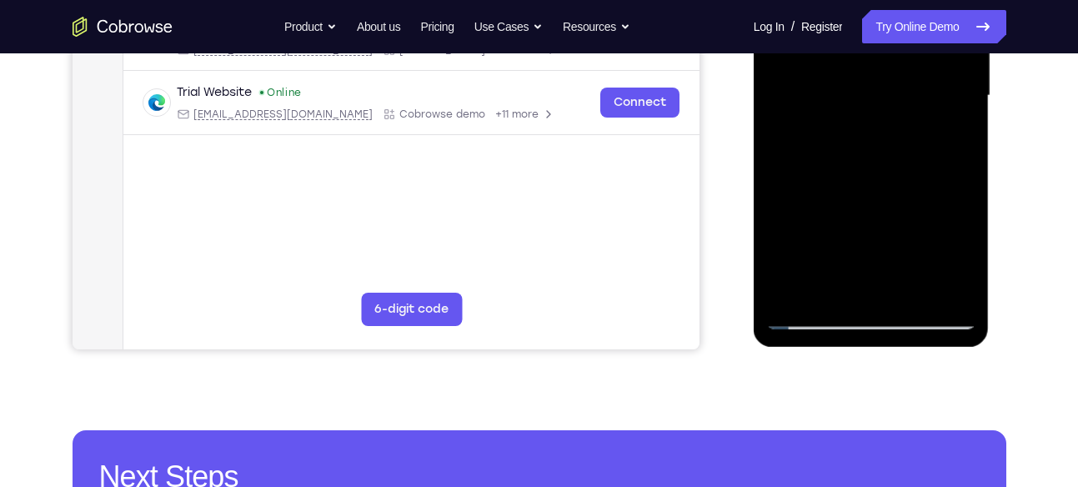
click at [914, 78] on div at bounding box center [871, 95] width 210 height 467
drag, startPoint x: 899, startPoint y: 218, endPoint x: 915, endPoint y: 80, distance: 139.4
click at [915, 80] on div at bounding box center [871, 95] width 210 height 467
drag, startPoint x: 897, startPoint y: 214, endPoint x: 922, endPoint y: 41, distance: 175.2
click at [922, 41] on div at bounding box center [871, 95] width 210 height 467
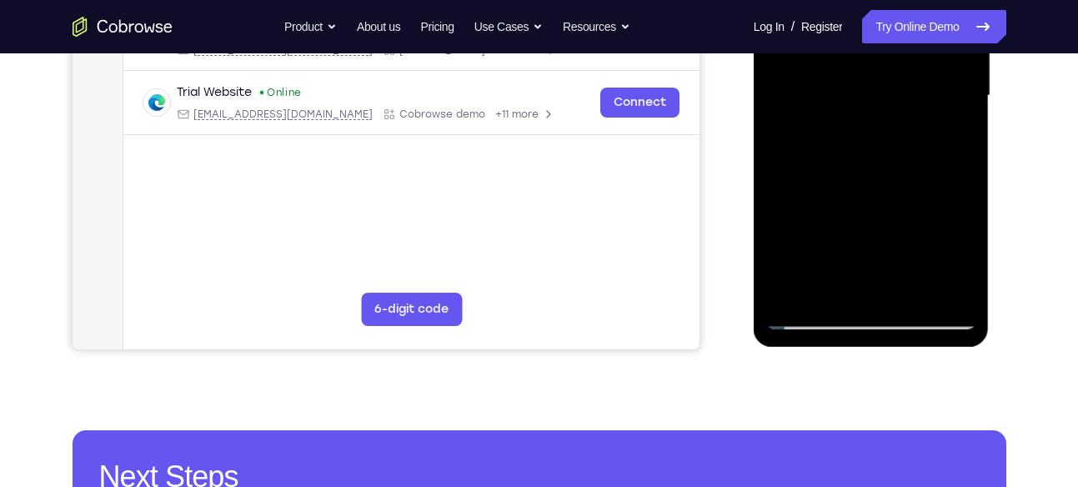
drag, startPoint x: 909, startPoint y: 250, endPoint x: 934, endPoint y: 114, distance: 138.2
click at [934, 114] on div at bounding box center [871, 95] width 210 height 467
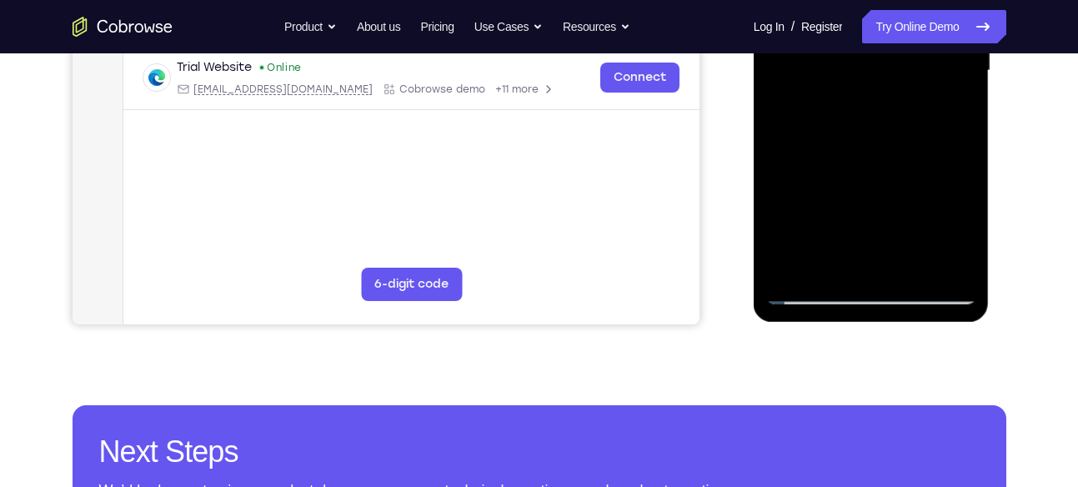
scroll to position [450, 0]
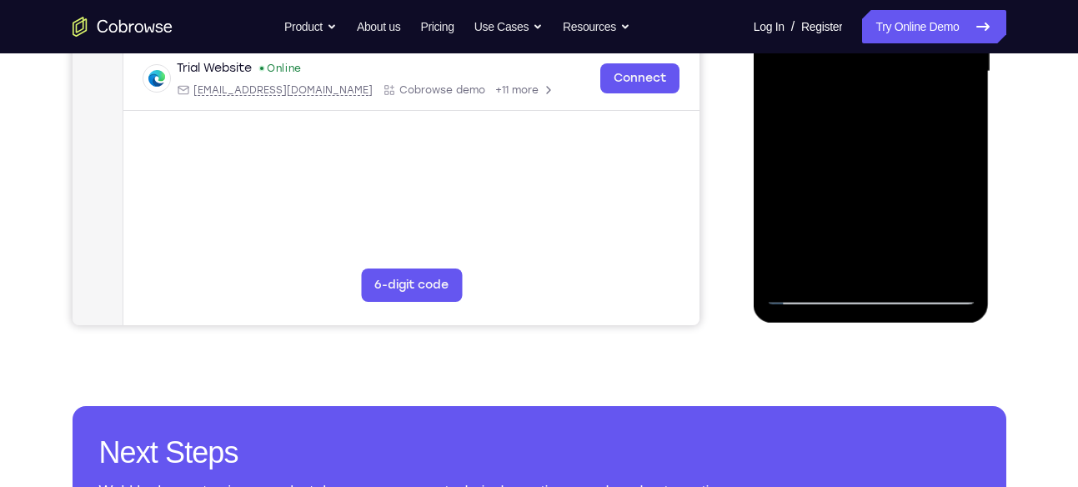
drag, startPoint x: 895, startPoint y: 186, endPoint x: 910, endPoint y: 35, distance: 151.7
click at [910, 35] on div at bounding box center [871, 71] width 210 height 467
drag, startPoint x: 905, startPoint y: 195, endPoint x: 916, endPoint y: 73, distance: 122.2
click at [916, 73] on div at bounding box center [871, 71] width 210 height 467
drag, startPoint x: 906, startPoint y: 191, endPoint x: 915, endPoint y: 50, distance: 141.2
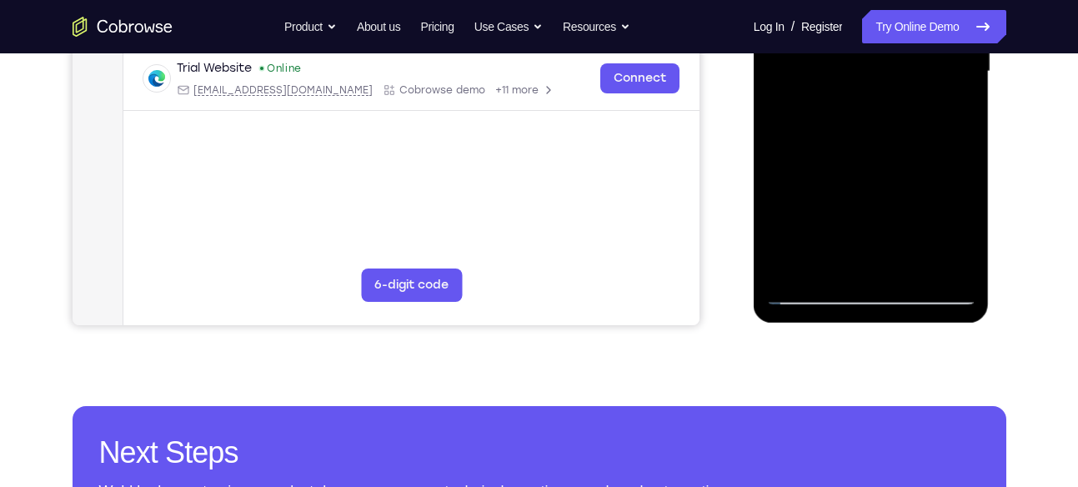
click at [915, 50] on div at bounding box center [871, 71] width 210 height 467
drag, startPoint x: 906, startPoint y: 204, endPoint x: 918, endPoint y: 59, distance: 145.5
click at [918, 59] on div at bounding box center [871, 71] width 210 height 467
drag, startPoint x: 905, startPoint y: 210, endPoint x: 934, endPoint y: 30, distance: 182.4
click at [934, 30] on div at bounding box center [871, 71] width 210 height 467
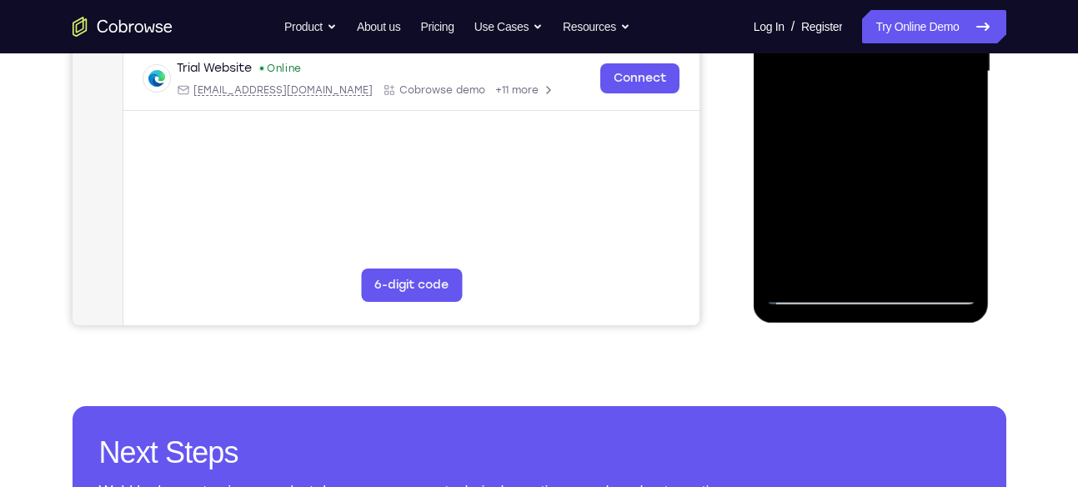
drag, startPoint x: 876, startPoint y: 217, endPoint x: 905, endPoint y: 48, distance: 170.8
click at [905, 48] on div at bounding box center [871, 71] width 210 height 467
drag, startPoint x: 883, startPoint y: 214, endPoint x: 892, endPoint y: 123, distance: 91.3
click at [892, 123] on div at bounding box center [871, 71] width 210 height 467
drag, startPoint x: 892, startPoint y: 123, endPoint x: 820, endPoint y: 123, distance: 72.5
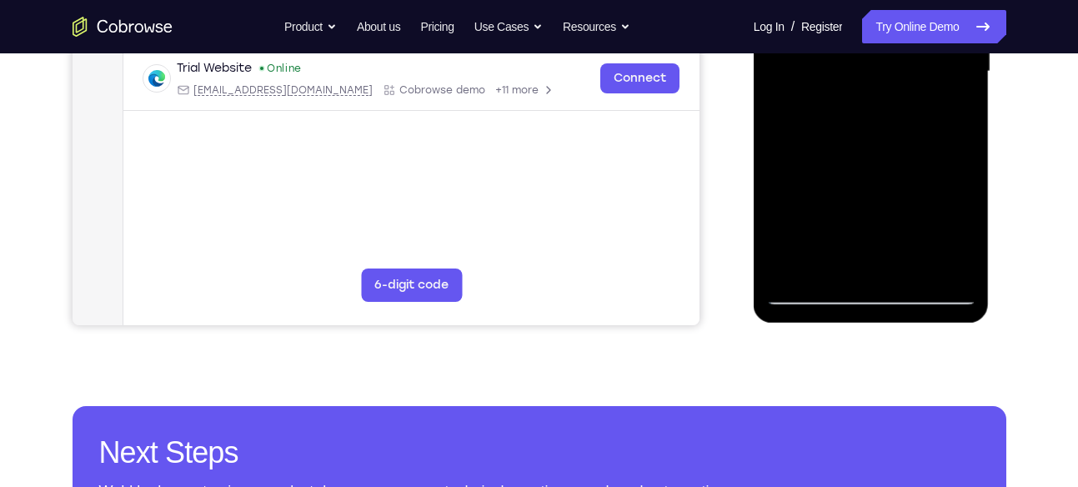
click at [820, 123] on div at bounding box center [871, 71] width 210 height 467
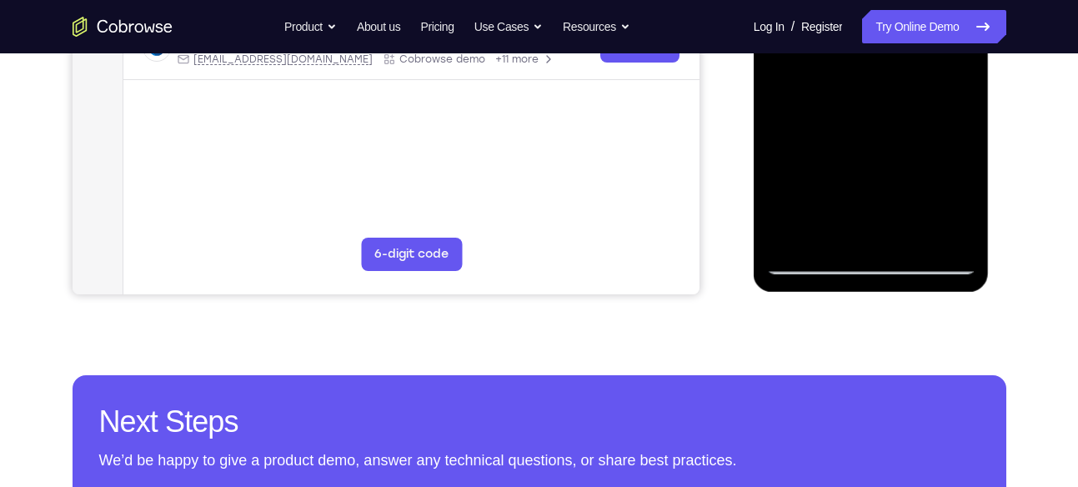
scroll to position [518, 0]
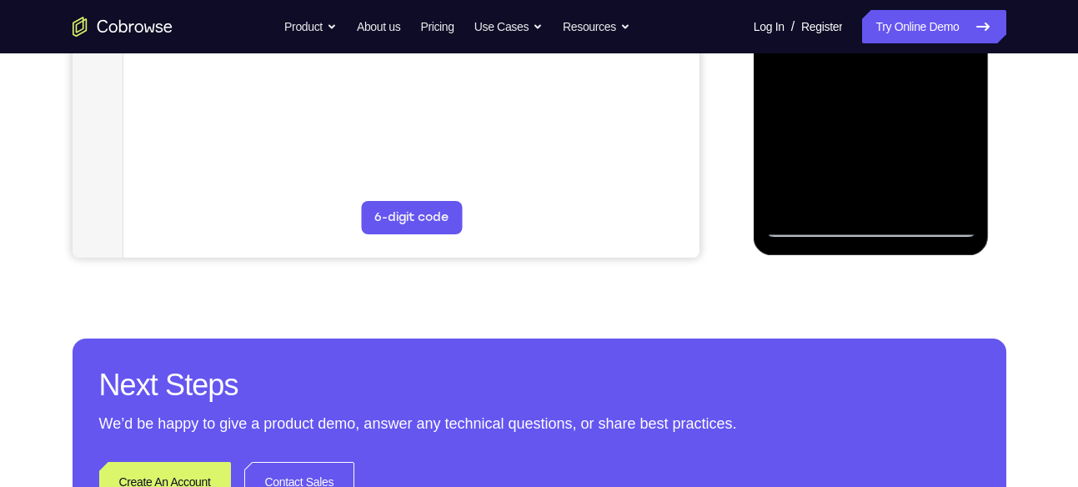
click at [805, 224] on div at bounding box center [871, 4] width 210 height 467
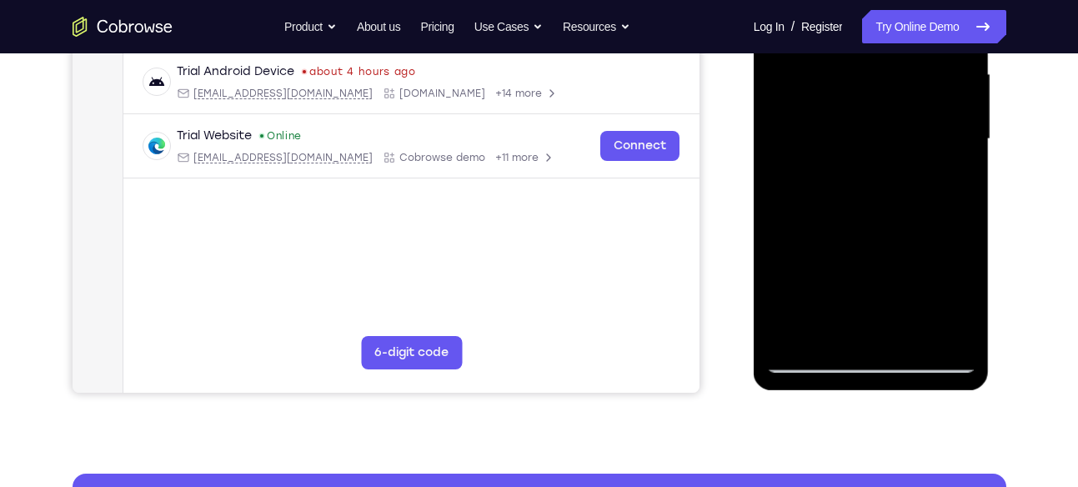
scroll to position [393, 0]
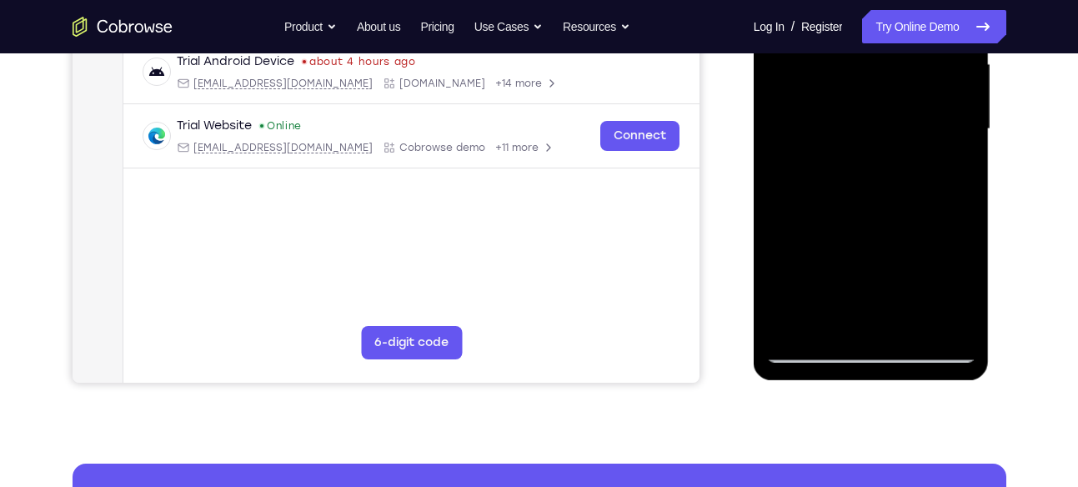
drag, startPoint x: 868, startPoint y: 222, endPoint x: 871, endPoint y: 88, distance: 134.3
click at [871, 88] on div at bounding box center [871, 129] width 210 height 467
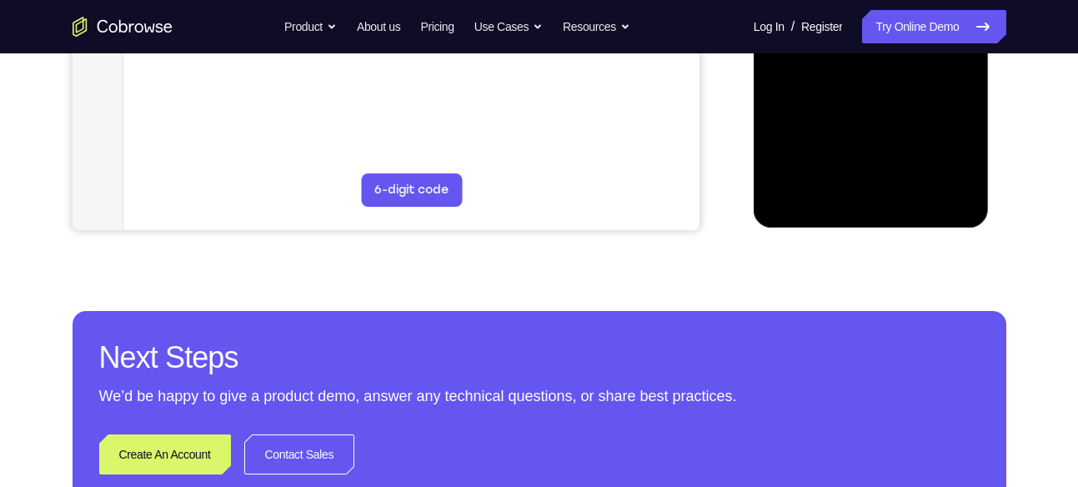
scroll to position [547, 0]
